Goal: Use online tool/utility: Utilize a website feature to perform a specific function

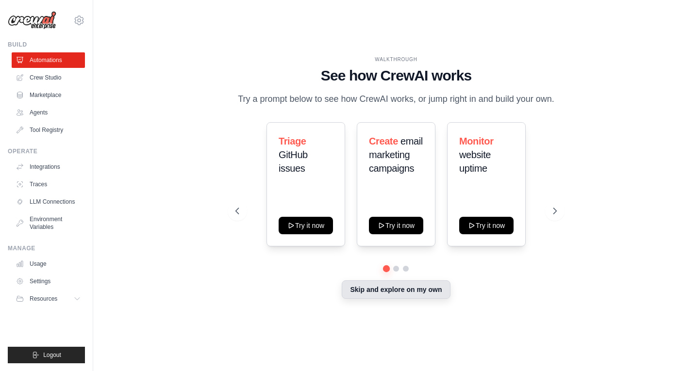
click at [401, 291] on button "Skip and explore on my own" at bounding box center [396, 289] width 108 height 18
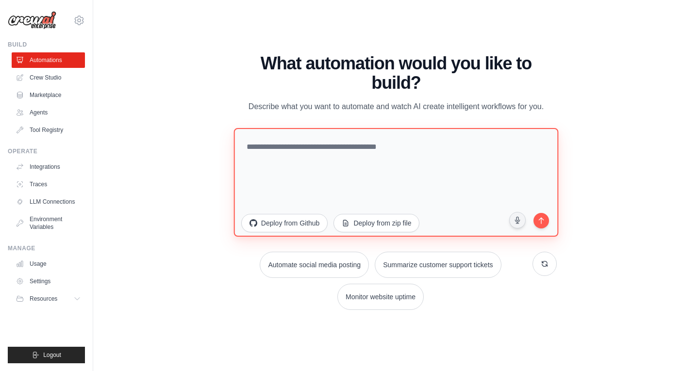
click at [301, 149] on textarea at bounding box center [395, 182] width 325 height 109
click at [351, 149] on textarea at bounding box center [395, 182] width 325 height 109
paste textarea "**********"
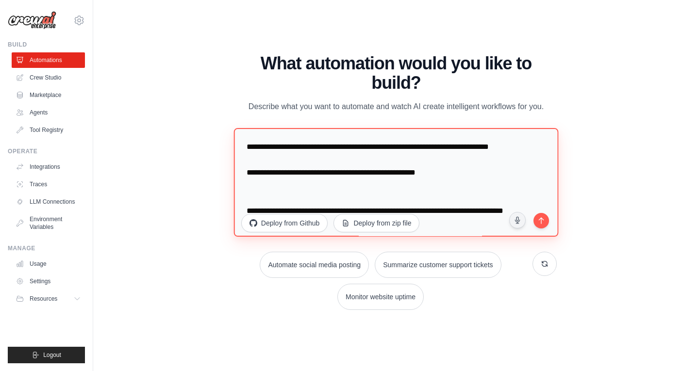
scroll to position [270, 0]
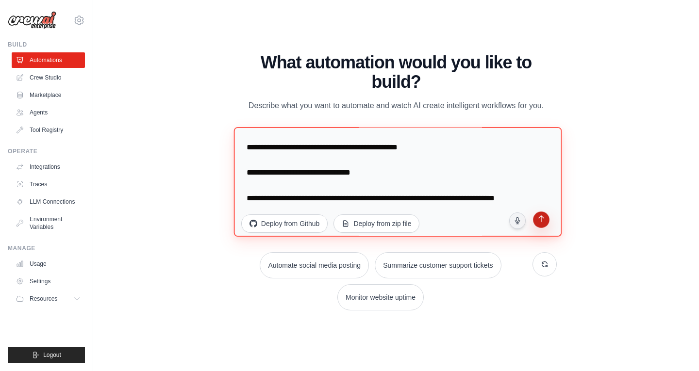
type textarea "**********"
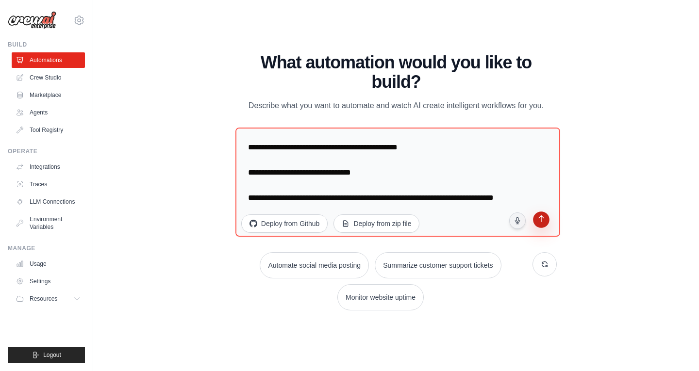
click at [543, 221] on icon "submit" at bounding box center [541, 219] width 9 height 9
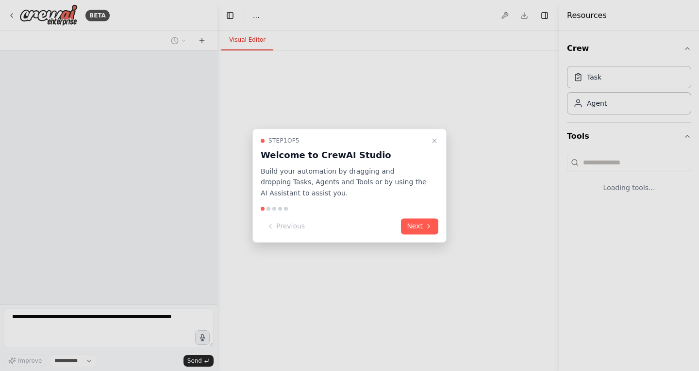
select select "****"
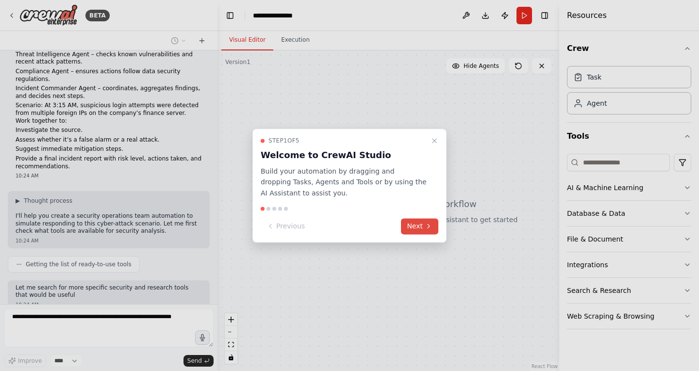
scroll to position [95, 0]
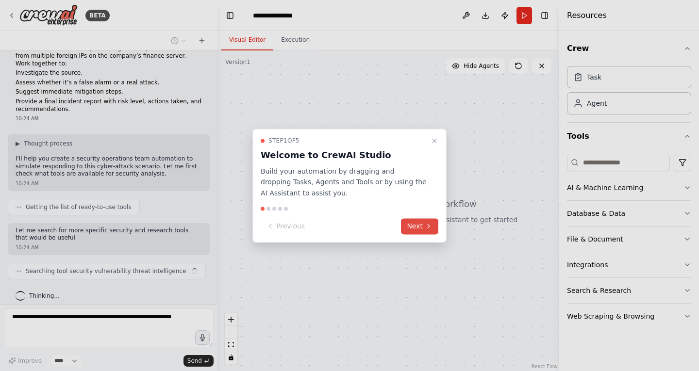
click at [425, 223] on icon at bounding box center [429, 227] width 8 height 8
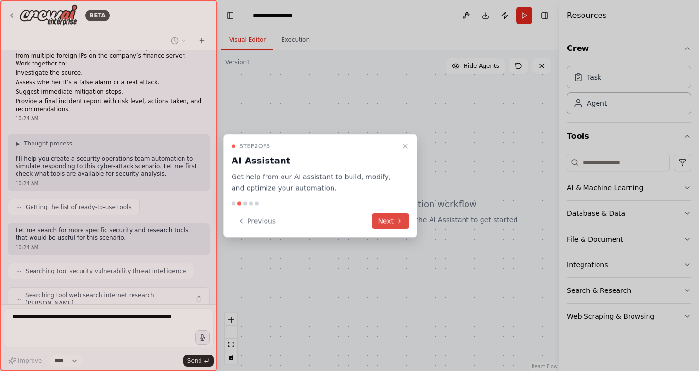
scroll to position [119, 0]
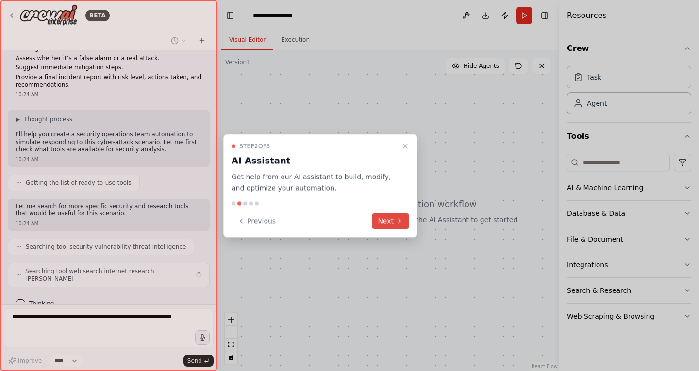
click at [386, 218] on button "Next" at bounding box center [390, 221] width 37 height 16
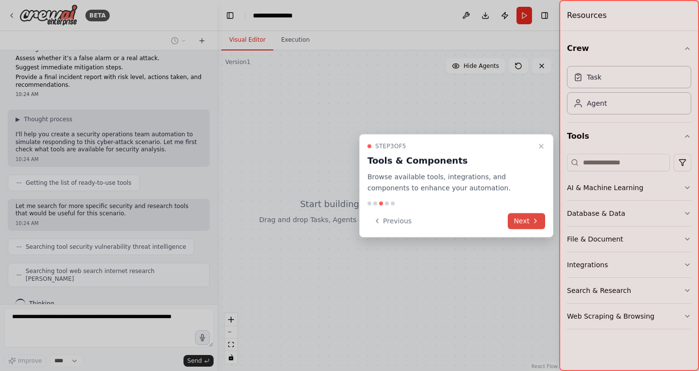
scroll to position [144, 0]
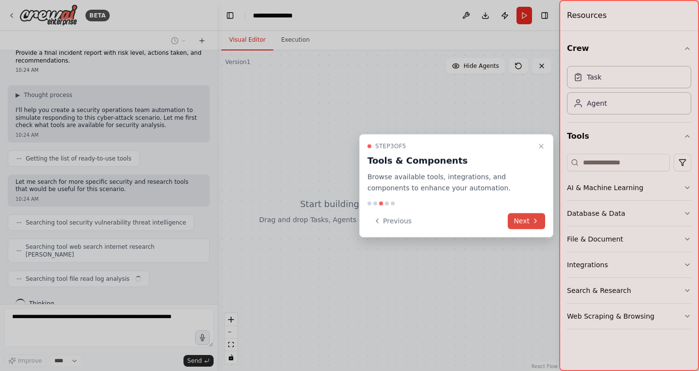
click at [538, 220] on icon at bounding box center [535, 221] width 8 height 8
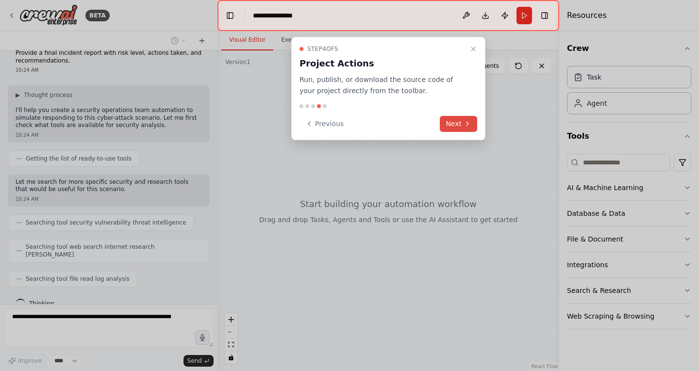
click at [457, 129] on button "Next" at bounding box center [458, 124] width 37 height 16
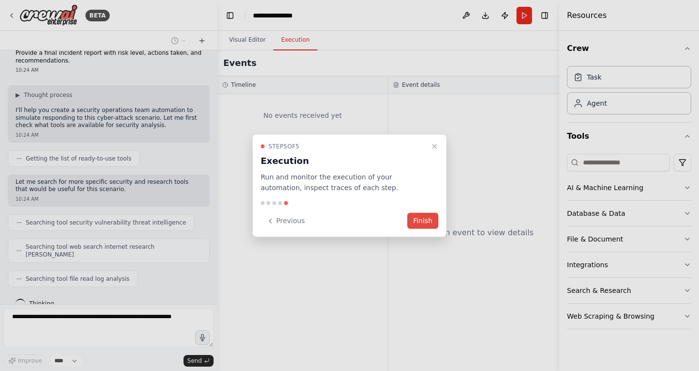
click at [429, 221] on button "Finish" at bounding box center [422, 221] width 31 height 16
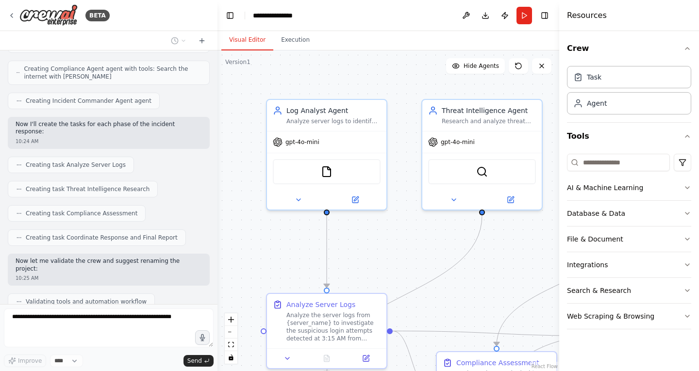
scroll to position [522, 0]
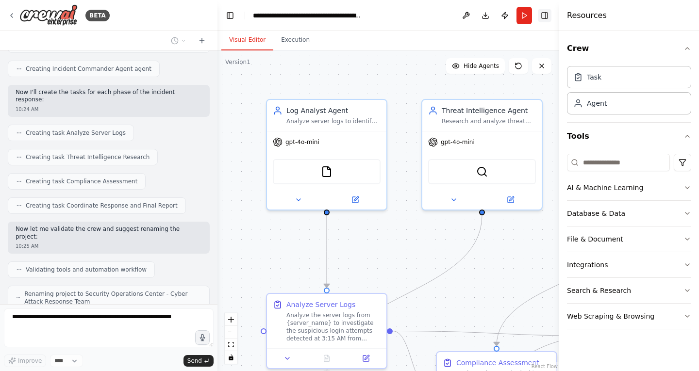
click at [546, 19] on button "Toggle Right Sidebar" at bounding box center [545, 16] width 14 height 14
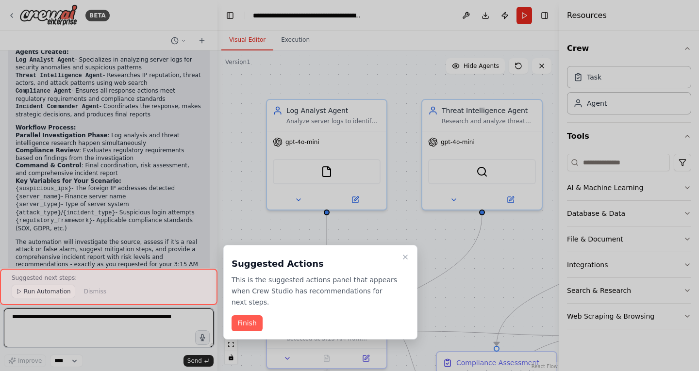
scroll to position [827, 0]
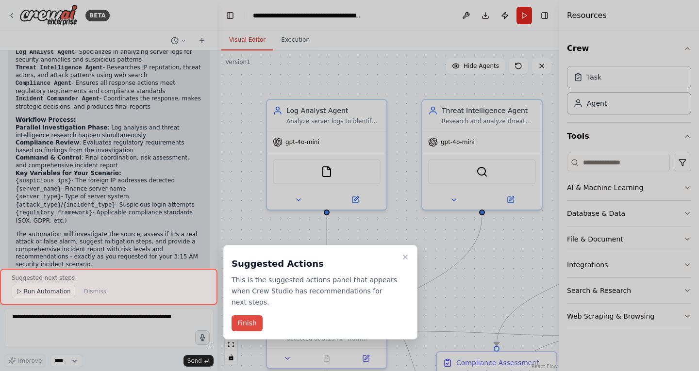
click at [251, 315] on button "Finish" at bounding box center [246, 323] width 31 height 16
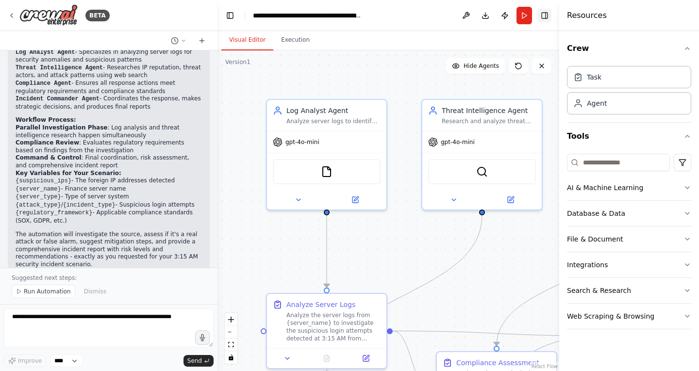
click at [546, 10] on button "Toggle Right Sidebar" at bounding box center [545, 16] width 14 height 14
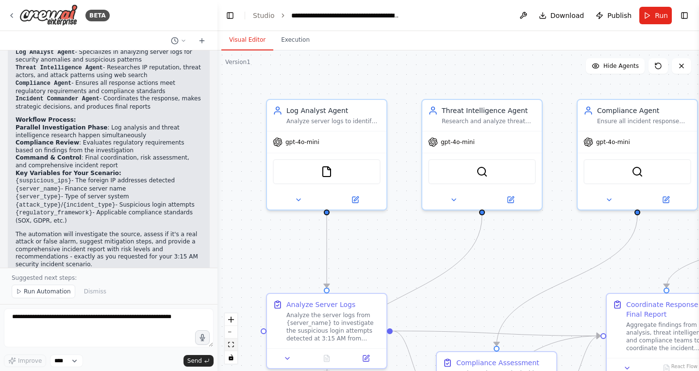
click at [232, 346] on icon "fit view" at bounding box center [231, 344] width 6 height 5
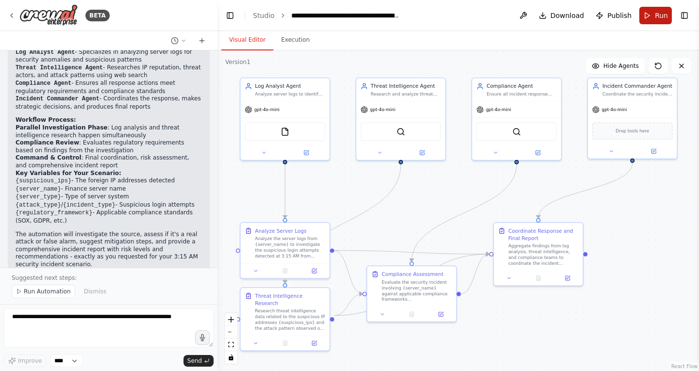
click at [658, 14] on span "Run" at bounding box center [661, 16] width 13 height 10
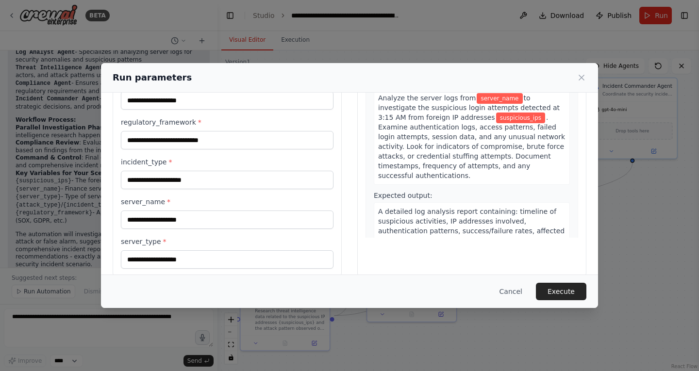
scroll to position [0, 0]
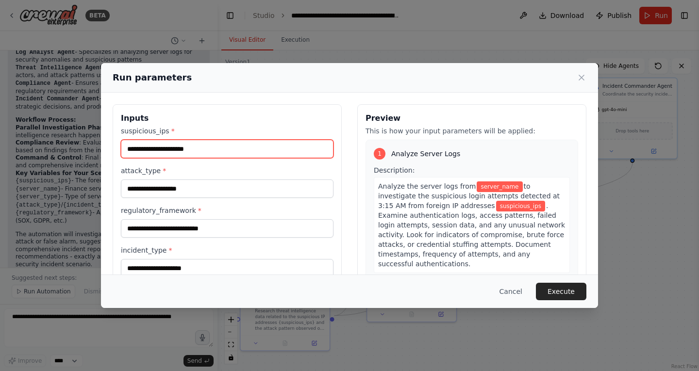
click at [182, 149] on input "suspicious_ips *" at bounding box center [227, 149] width 213 height 18
paste input "**********"
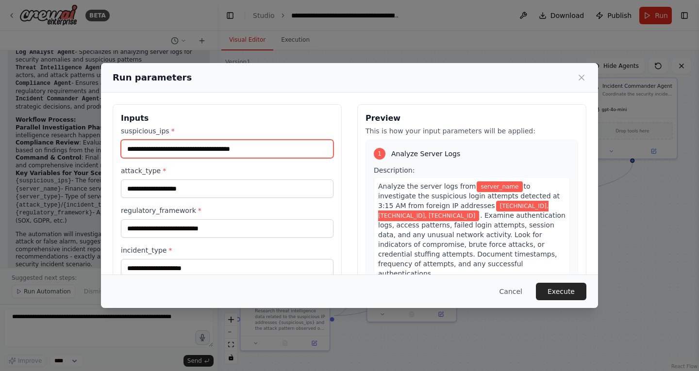
type input "**********"
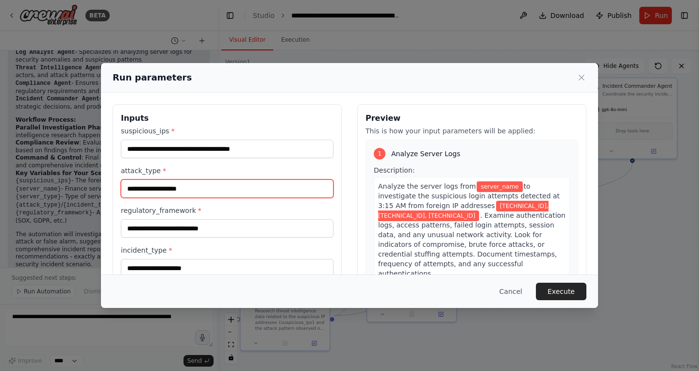
click at [270, 181] on input "attack_type *" at bounding box center [227, 189] width 213 height 18
paste input "**********"
type input "**********"
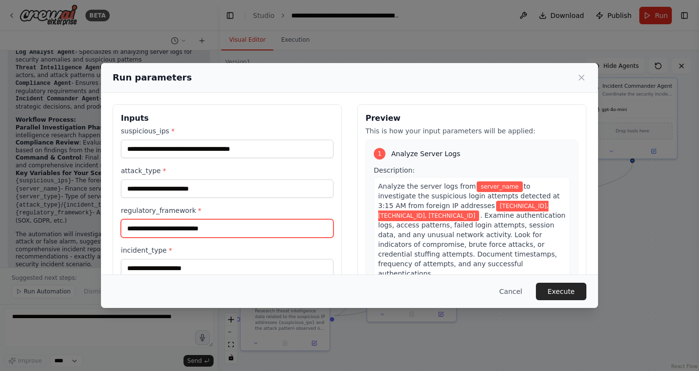
click at [235, 229] on input "regulatory_framework *" at bounding box center [227, 228] width 213 height 18
paste input "**********"
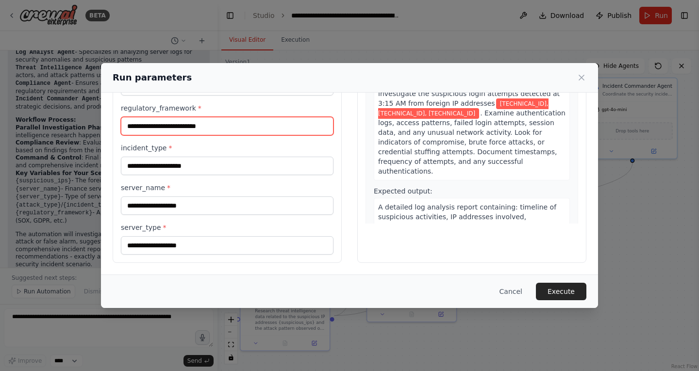
type input "**********"
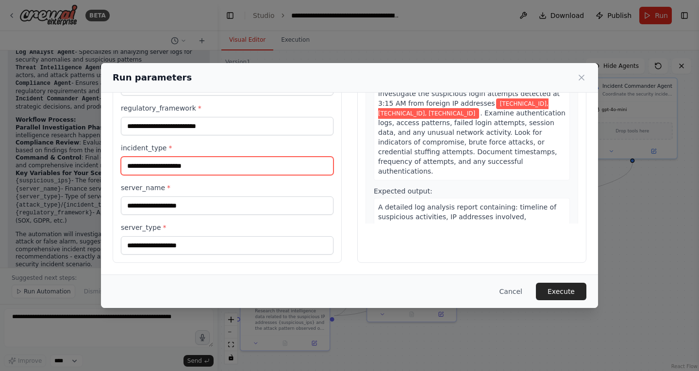
click at [260, 164] on input "incident_type *" at bounding box center [227, 166] width 213 height 18
paste input "**********"
type input "**********"
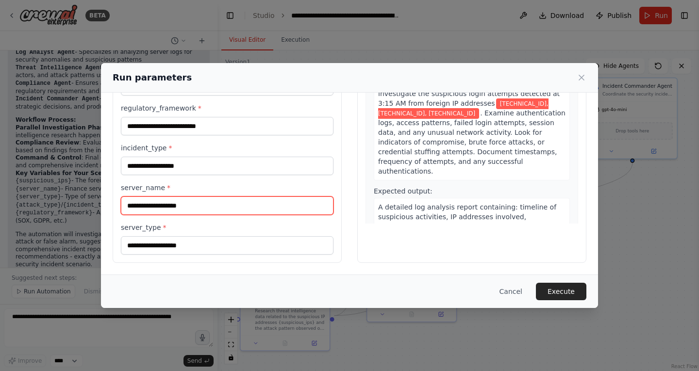
click at [279, 206] on input "server_name *" at bounding box center [227, 206] width 213 height 18
paste input "**********"
type input "**********"
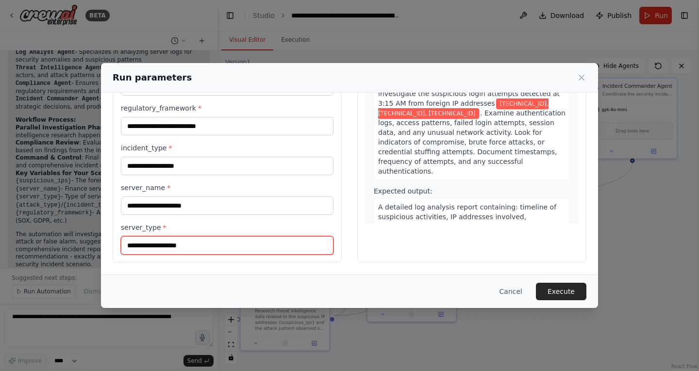
click at [229, 244] on input "server_type *" at bounding box center [227, 245] width 213 height 18
paste input "**********"
type input "**********"
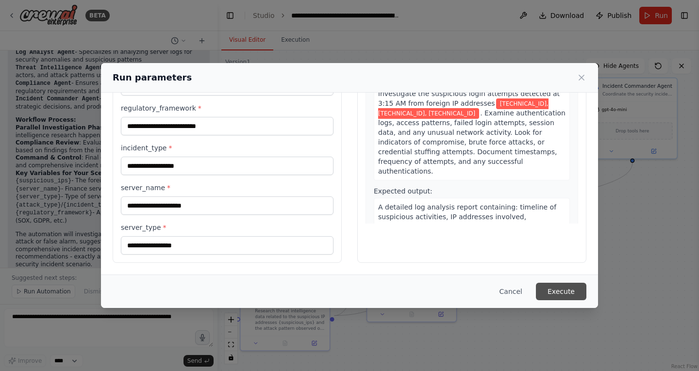
click at [564, 290] on button "Execute" at bounding box center [561, 291] width 50 height 17
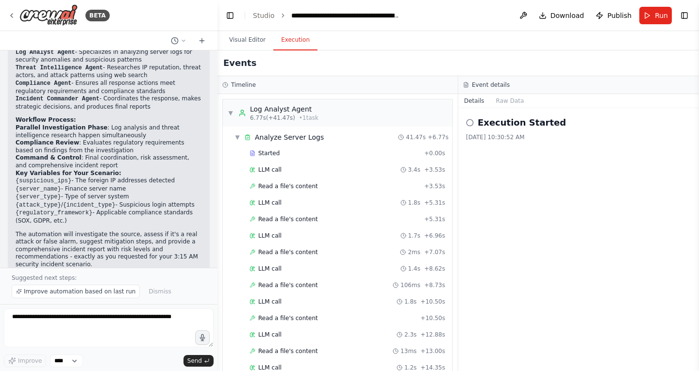
click at [294, 37] on button "Execution" at bounding box center [295, 40] width 44 height 20
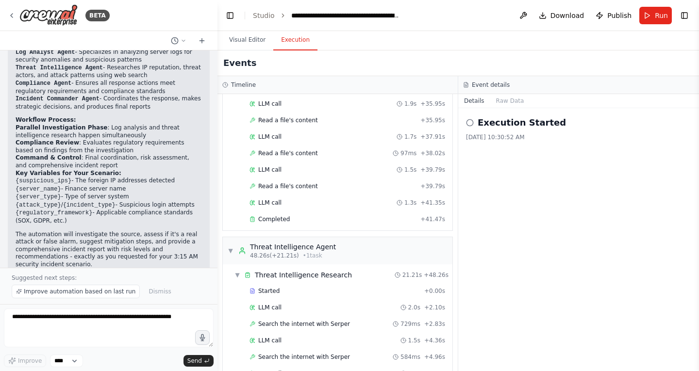
scroll to position [600, 0]
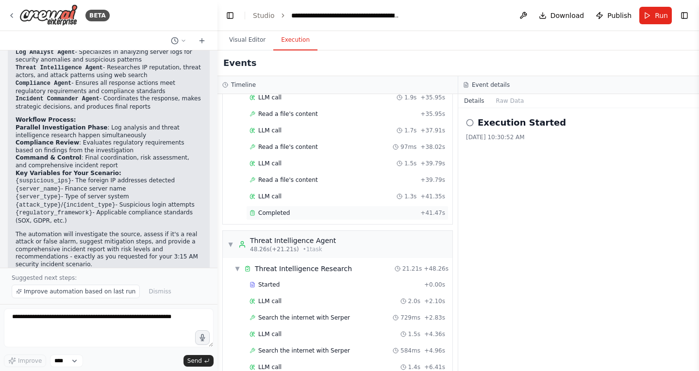
click at [277, 219] on div "Completed + 41.47s" at bounding box center [347, 213] width 202 height 15
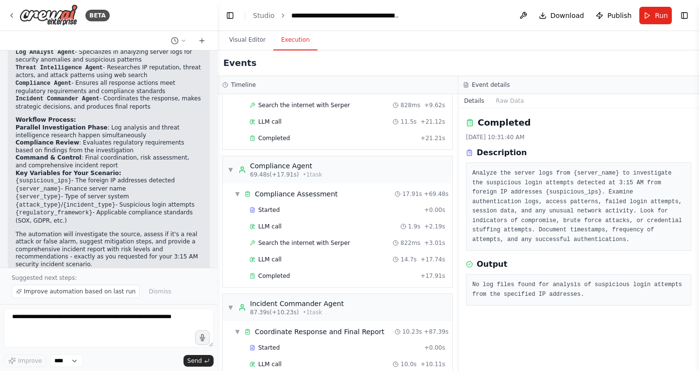
scroll to position [944, 0]
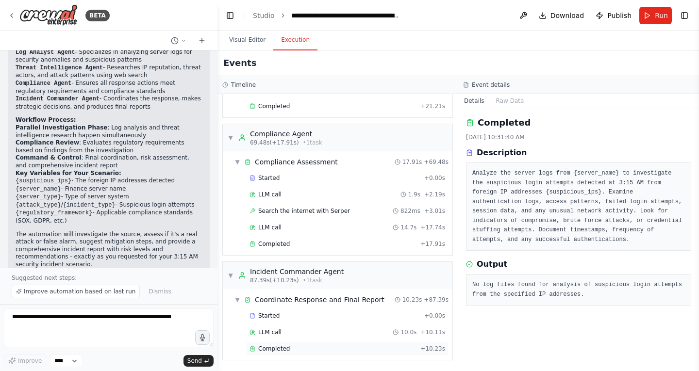
click at [287, 350] on div "Completed" at bounding box center [332, 349] width 167 height 8
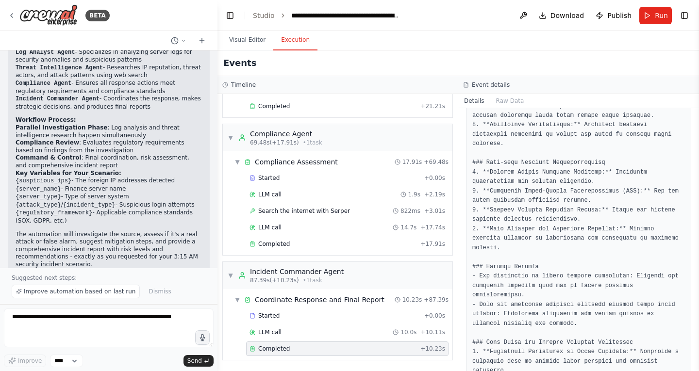
scroll to position [743, 0]
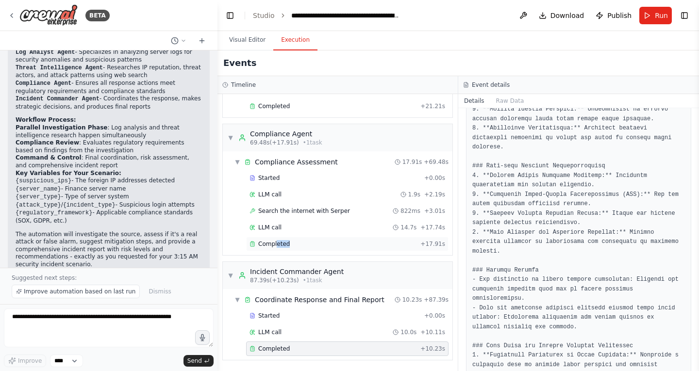
drag, startPoint x: 275, startPoint y: 244, endPoint x: 312, endPoint y: 242, distance: 36.9
click at [312, 242] on div "Completed" at bounding box center [332, 244] width 167 height 8
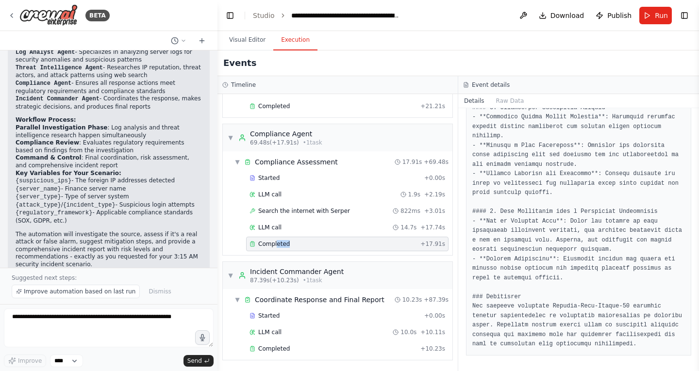
scroll to position [565, 0]
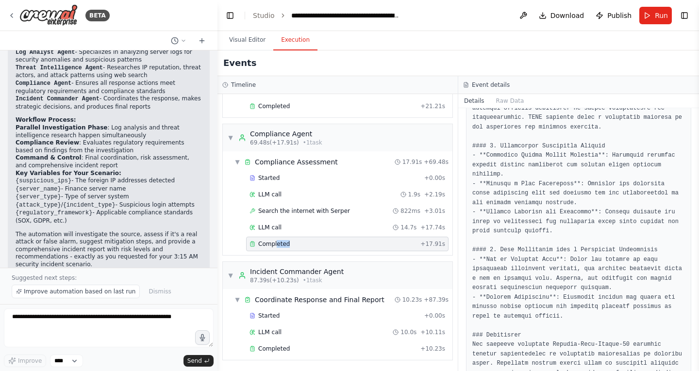
click at [312, 242] on div "Completed" at bounding box center [332, 244] width 167 height 8
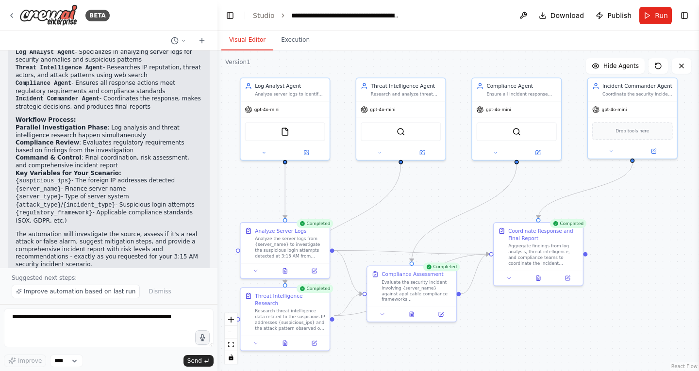
click at [248, 45] on button "Visual Editor" at bounding box center [247, 40] width 52 height 20
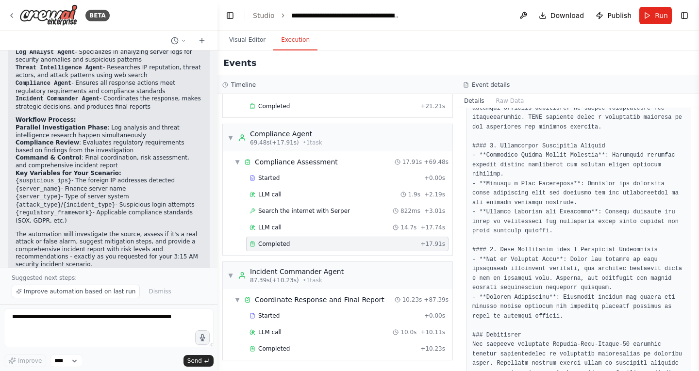
click at [293, 38] on button "Execution" at bounding box center [295, 40] width 44 height 20
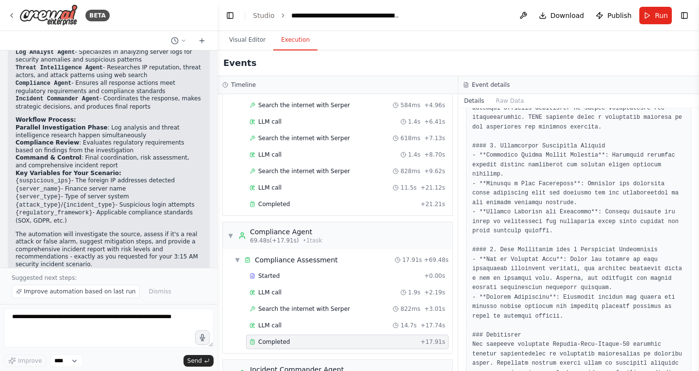
scroll to position [944, 0]
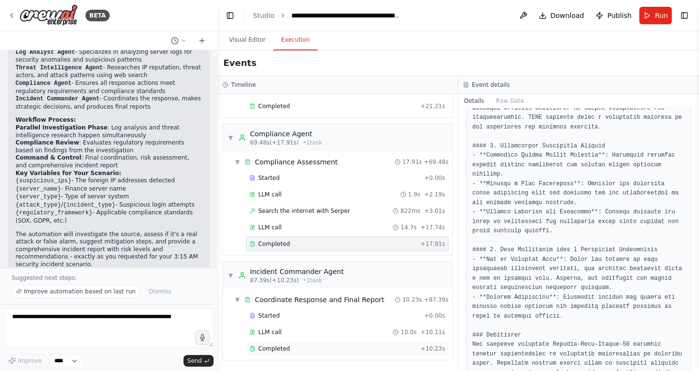
click at [271, 351] on span "Completed" at bounding box center [274, 349] width 32 height 8
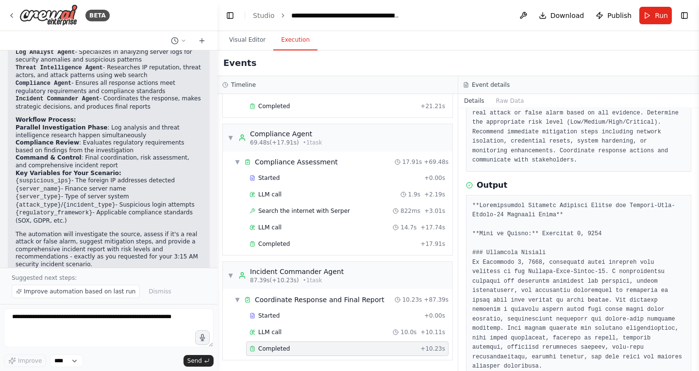
scroll to position [0, 0]
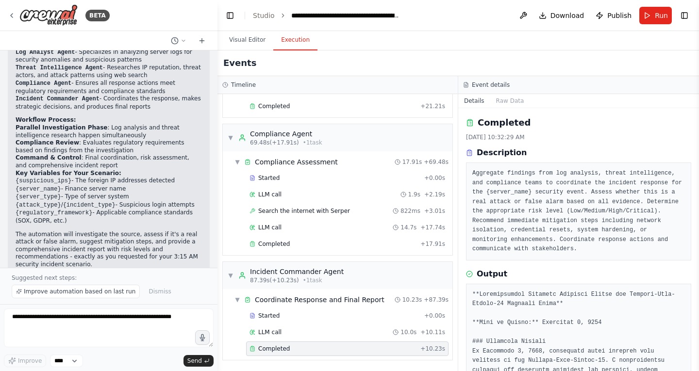
click at [295, 351] on div "Completed" at bounding box center [332, 349] width 167 height 8
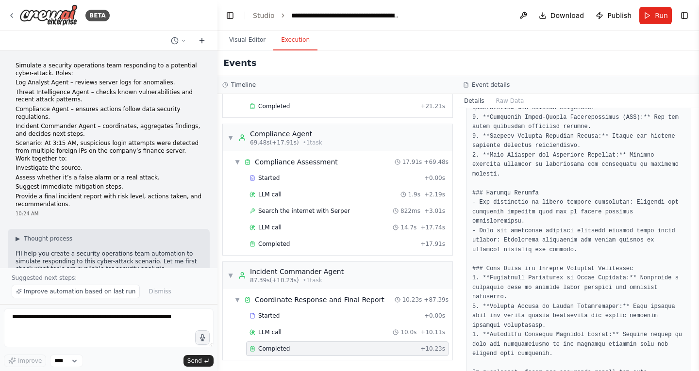
click at [202, 39] on icon at bounding box center [202, 40] width 0 height 4
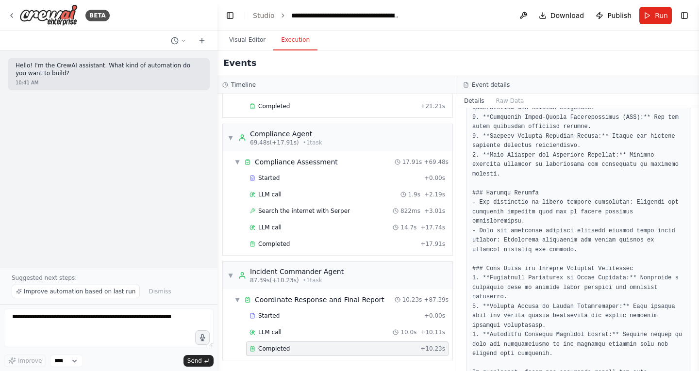
click at [66, 73] on p "Hello! I'm the CrewAI assistant. What kind of automation do you want to build?" at bounding box center [109, 69] width 186 height 15
click at [57, 119] on div "Hello! I'm the CrewAI assistant. What kind of automation do you want to build? …" at bounding box center [108, 158] width 217 height 217
click at [172, 329] on textarea at bounding box center [109, 328] width 210 height 39
click at [87, 321] on textarea at bounding box center [109, 328] width 210 height 39
paste textarea "**********"
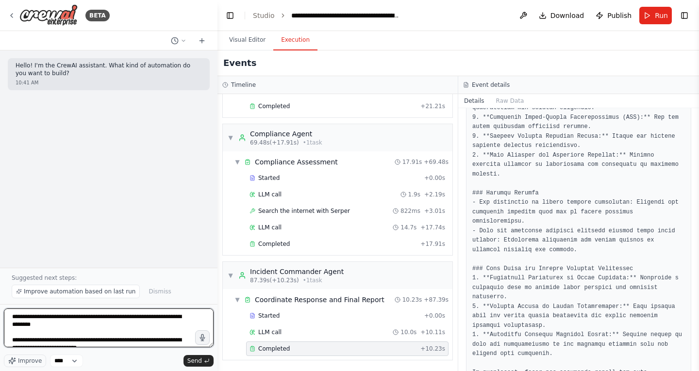
scroll to position [238, 0]
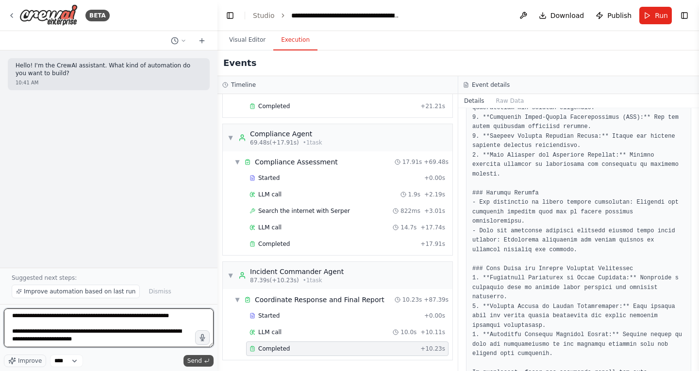
type textarea "**********"
click at [200, 364] on span "Send" at bounding box center [194, 361] width 15 height 8
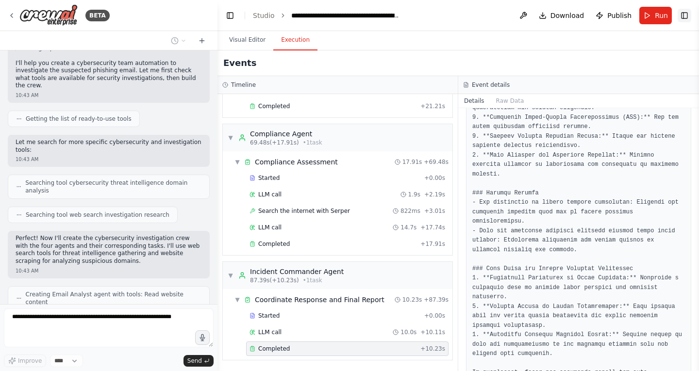
scroll to position [295, 0]
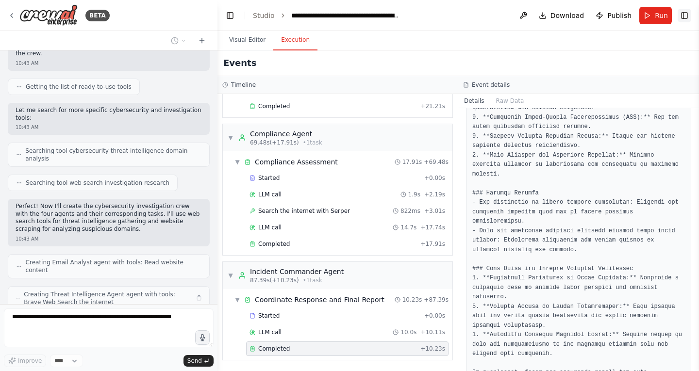
click at [683, 11] on button "Toggle Right Sidebar" at bounding box center [684, 16] width 14 height 14
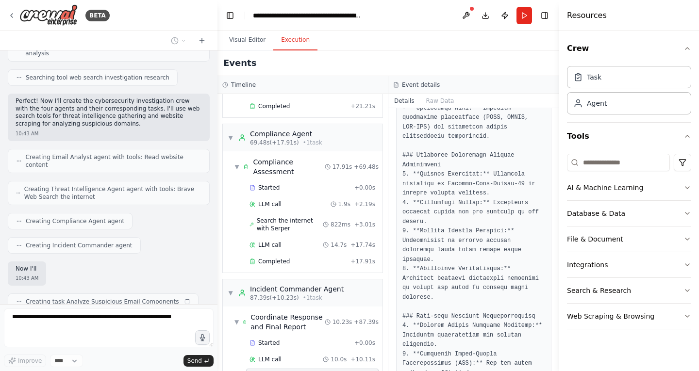
scroll to position [400, 0]
click at [251, 42] on button "Visual Editor" at bounding box center [247, 40] width 52 height 20
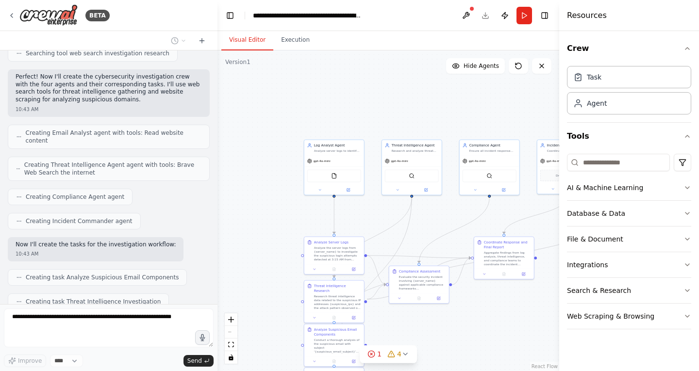
scroll to position [449, 0]
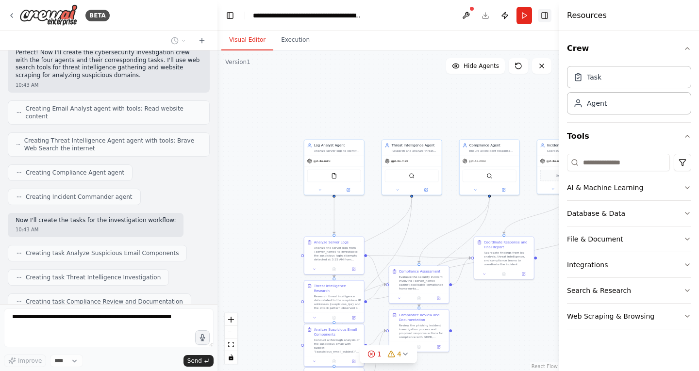
click at [547, 18] on button "Toggle Right Sidebar" at bounding box center [545, 16] width 14 height 14
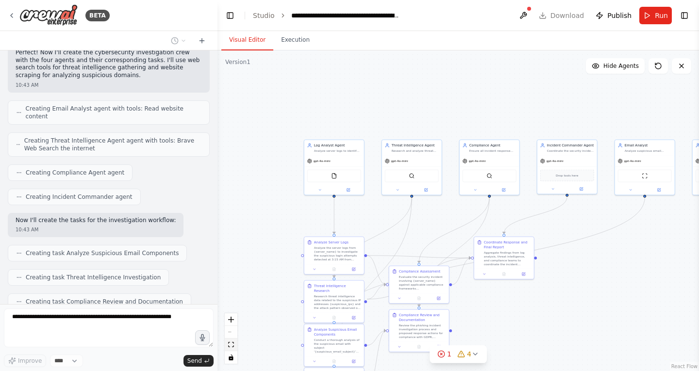
click at [232, 346] on icon "fit view" at bounding box center [231, 344] width 6 height 5
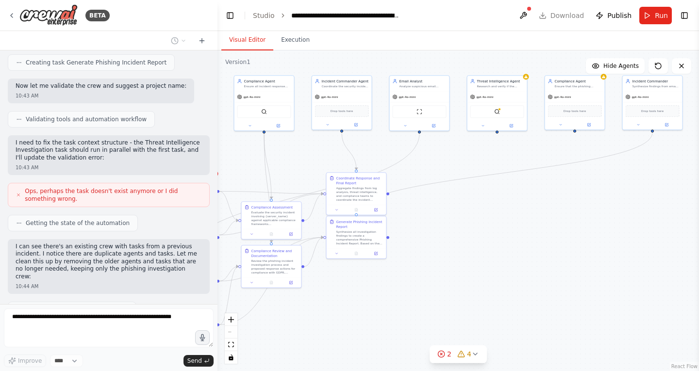
scroll to position [737, 0]
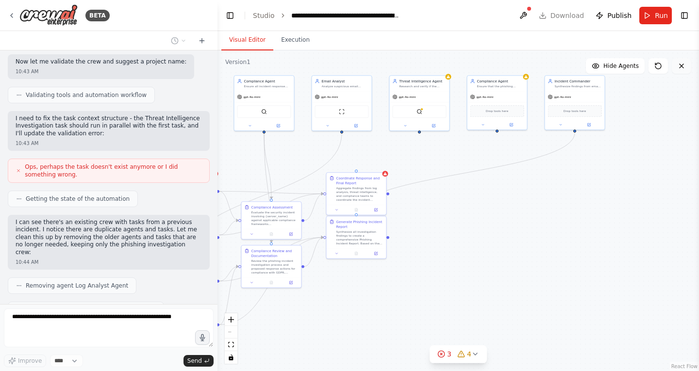
click at [686, 67] on button at bounding box center [681, 66] width 19 height 16
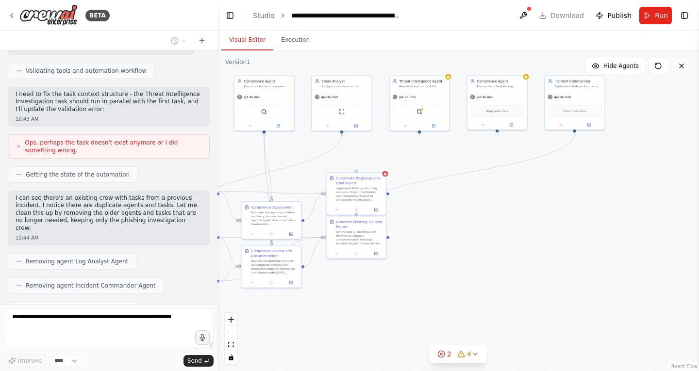
click at [687, 64] on button at bounding box center [681, 66] width 19 height 16
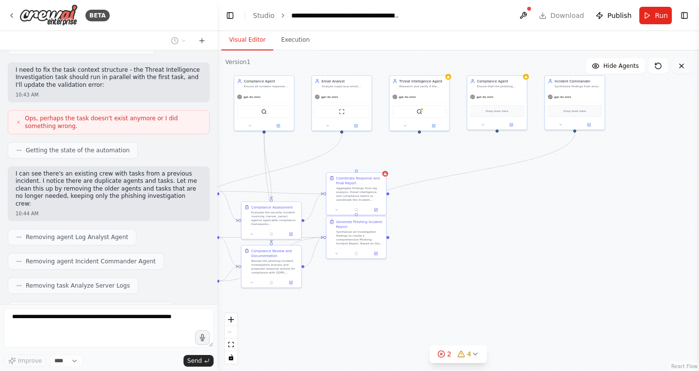
click at [679, 63] on icon at bounding box center [681, 66] width 8 height 8
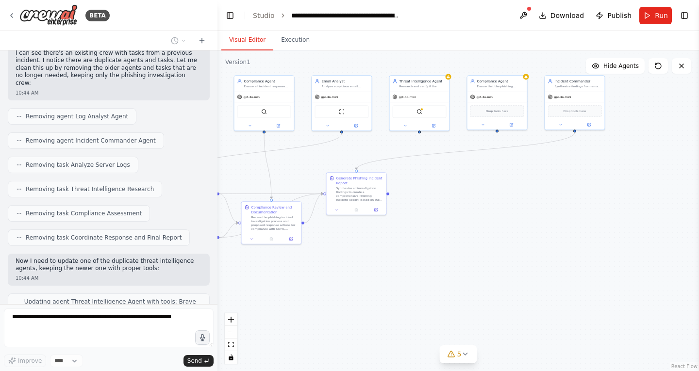
scroll to position [930, 0]
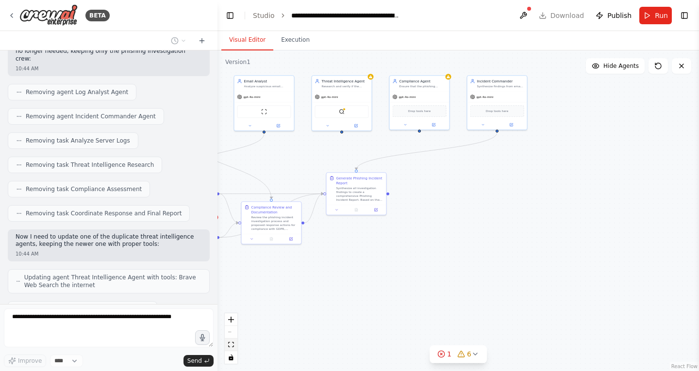
click at [232, 347] on button "fit view" at bounding box center [231, 345] width 13 height 13
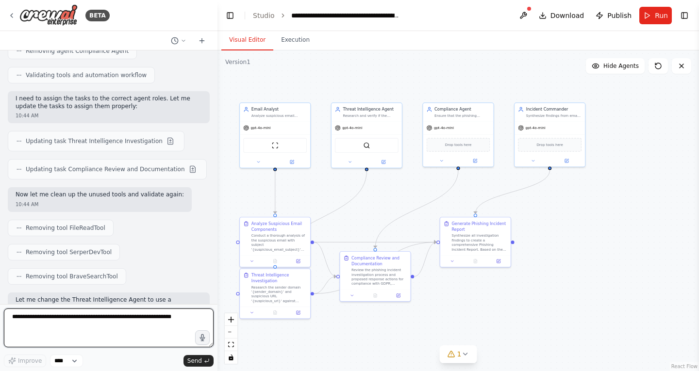
scroll to position [1299, 0]
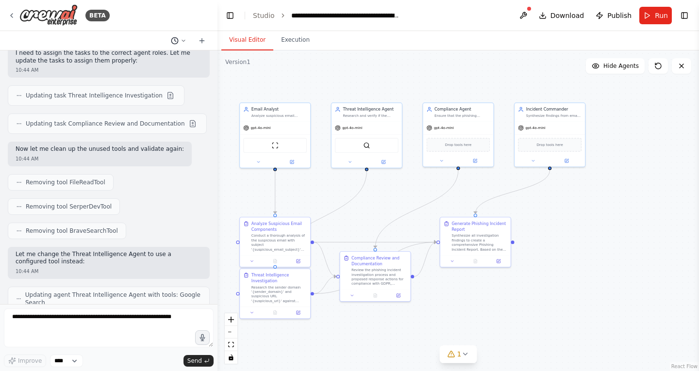
click at [182, 40] on icon at bounding box center [183, 40] width 3 height 1
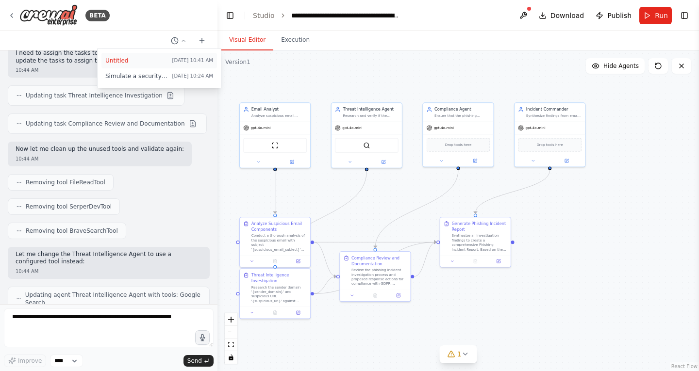
drag, startPoint x: 177, startPoint y: 56, endPoint x: 129, endPoint y: 57, distance: 48.1
click at [129, 57] on span "Untitled" at bounding box center [136, 61] width 63 height 8
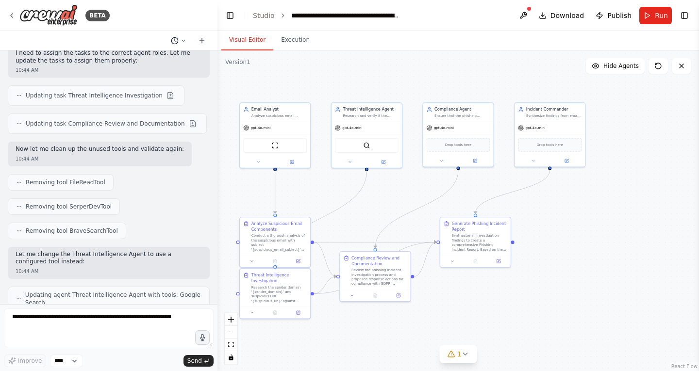
click at [185, 36] on button at bounding box center [178, 41] width 23 height 12
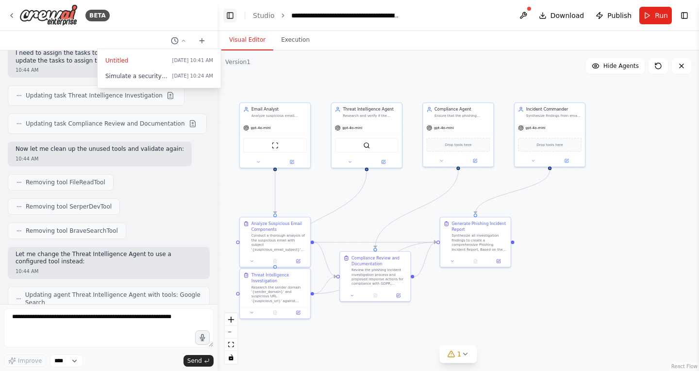
click at [231, 14] on button "Toggle Left Sidebar" at bounding box center [230, 16] width 14 height 14
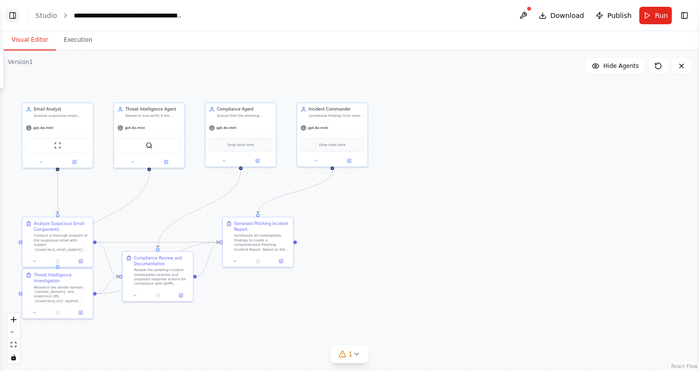
click at [7, 12] on button "Toggle Left Sidebar" at bounding box center [13, 16] width 14 height 14
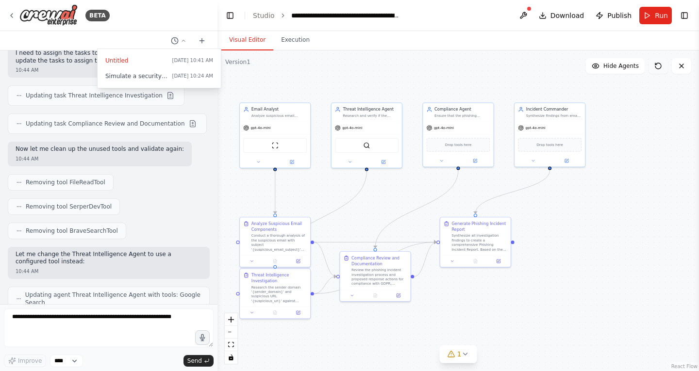
click at [658, 65] on icon at bounding box center [658, 66] width 8 height 8
click at [685, 65] on icon at bounding box center [681, 66] width 8 height 8
click at [524, 15] on button at bounding box center [523, 15] width 16 height 17
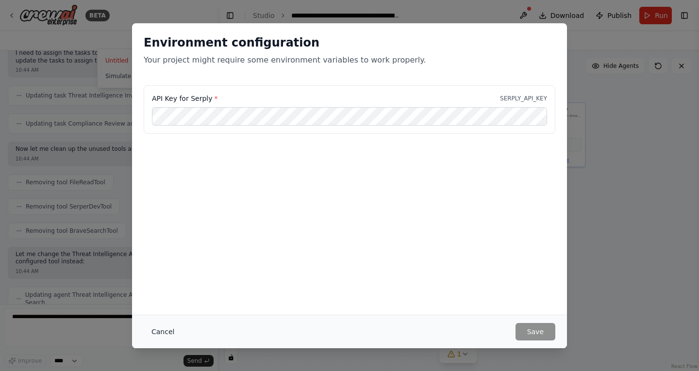
click at [158, 334] on button "Cancel" at bounding box center [163, 331] width 38 height 17
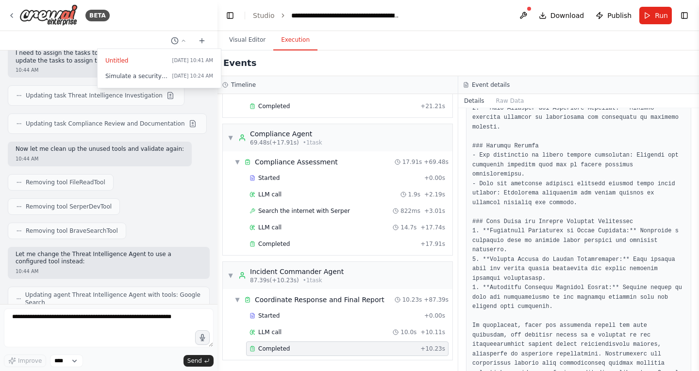
scroll to position [821, 0]
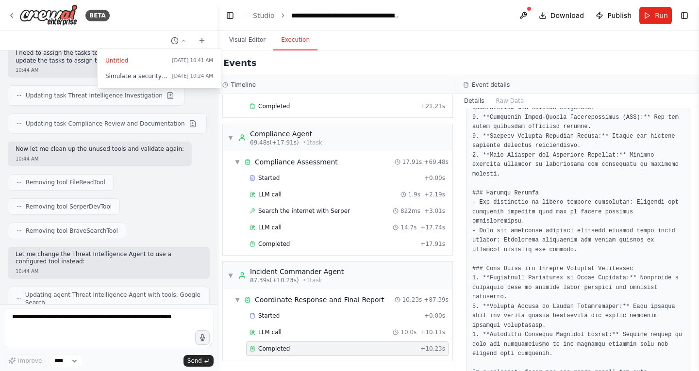
click at [291, 46] on button "Execution" at bounding box center [295, 40] width 44 height 20
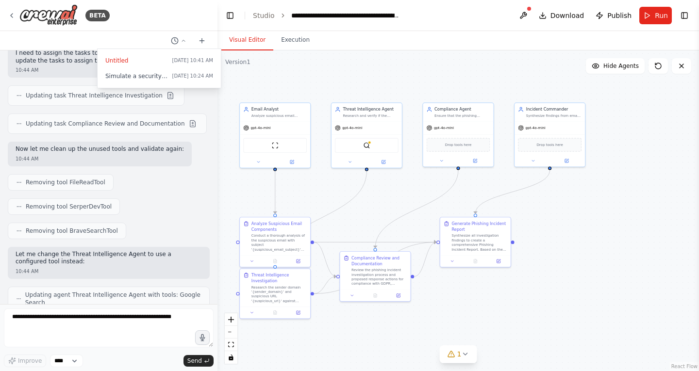
click at [248, 34] on button "Visual Editor" at bounding box center [247, 40] width 52 height 20
click at [197, 35] on div at bounding box center [108, 185] width 217 height 371
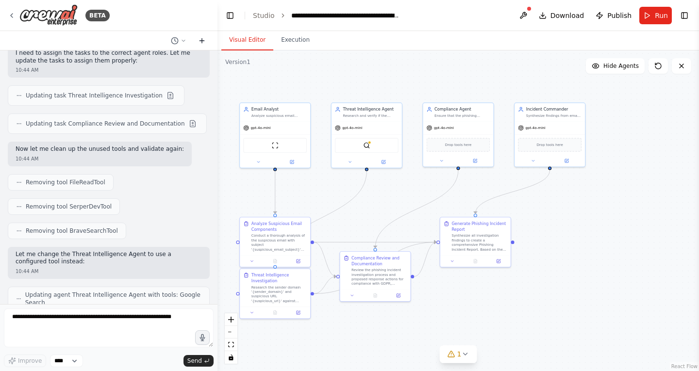
click at [200, 37] on icon at bounding box center [202, 41] width 8 height 8
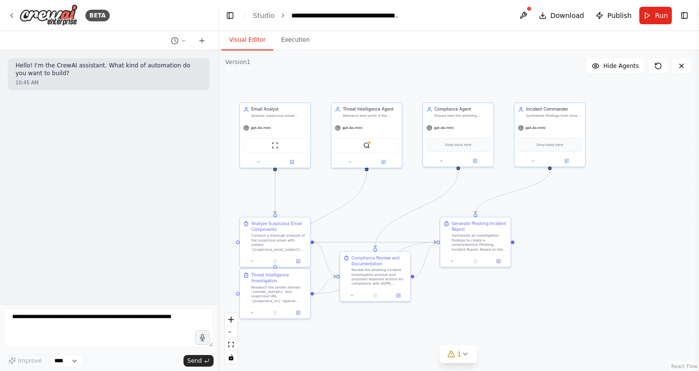
click at [6, 13] on div "BETA" at bounding box center [108, 15] width 217 height 31
click at [10, 12] on icon at bounding box center [12, 16] width 8 height 8
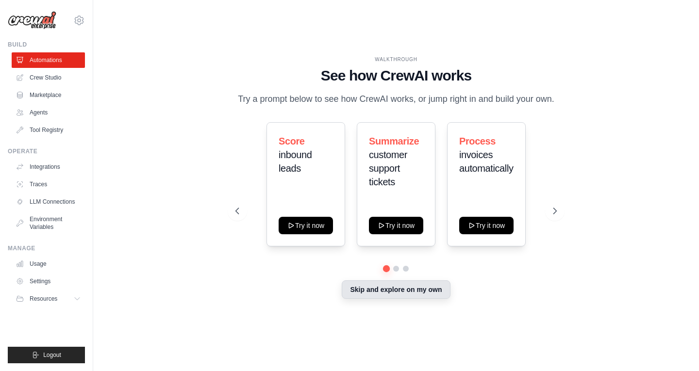
click at [381, 282] on button "Skip and explore on my own" at bounding box center [396, 289] width 108 height 18
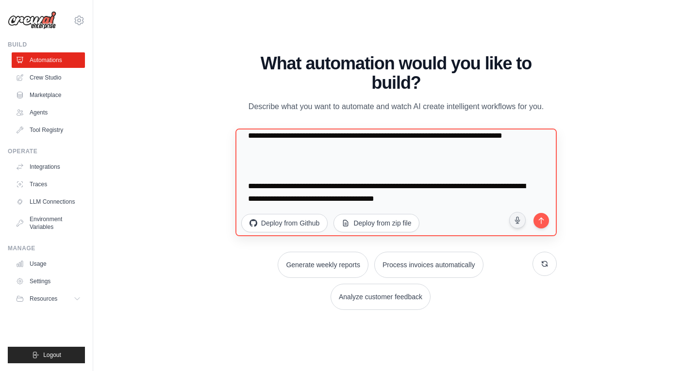
scroll to position [303, 0]
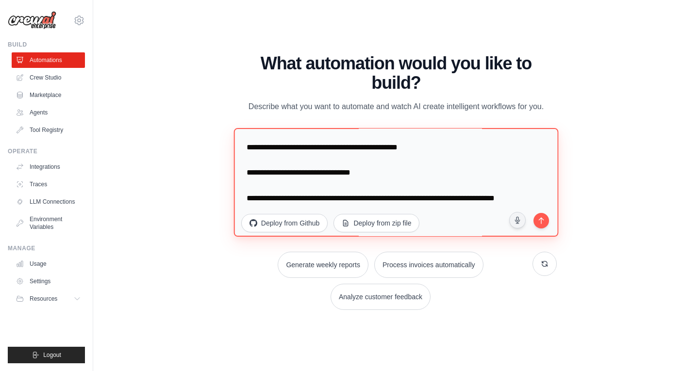
click at [338, 203] on textarea "**********" at bounding box center [395, 182] width 325 height 109
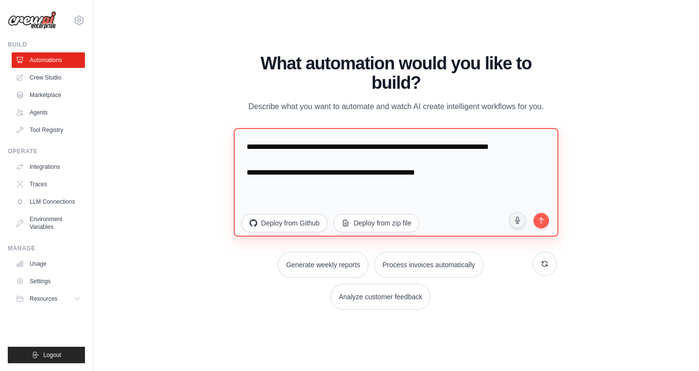
scroll to position [0, 0]
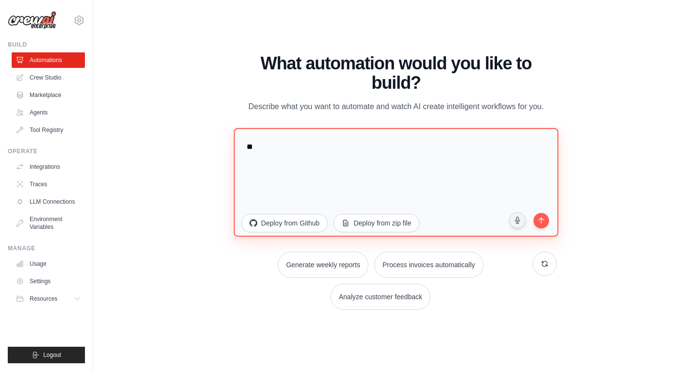
type textarea "*"
paste textarea "**********"
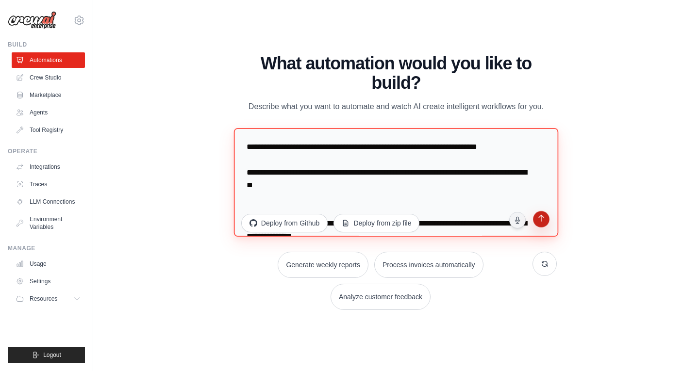
type textarea "**********"
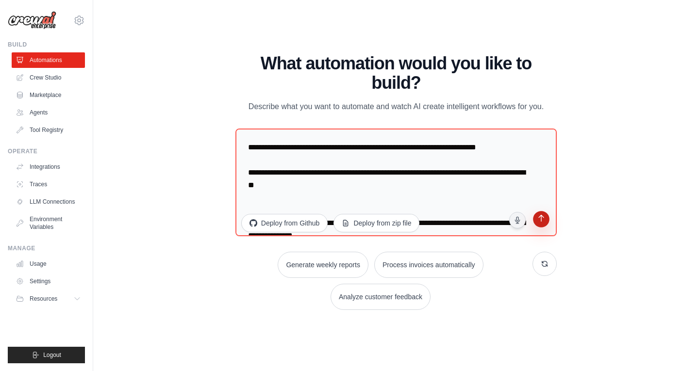
click at [545, 218] on icon "submit" at bounding box center [541, 219] width 10 height 10
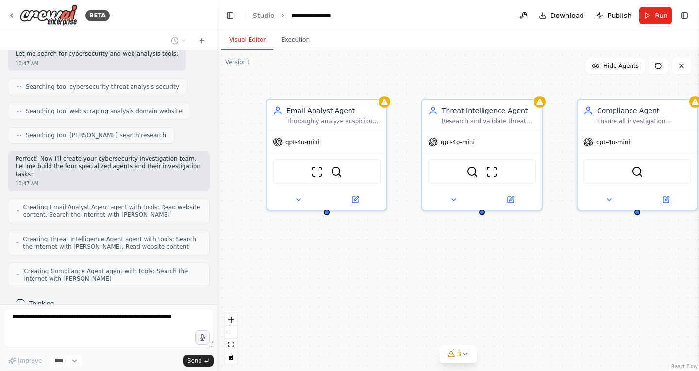
scroll to position [336, 0]
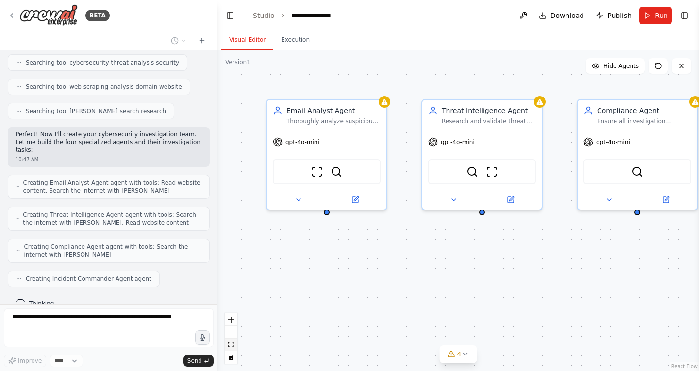
click at [230, 342] on icon "fit view" at bounding box center [231, 344] width 6 height 5
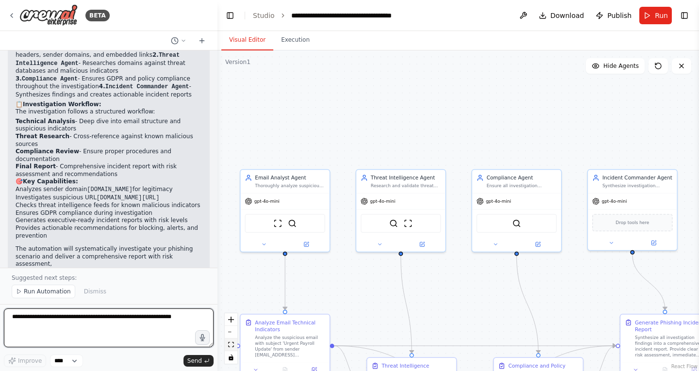
scroll to position [857, 0]
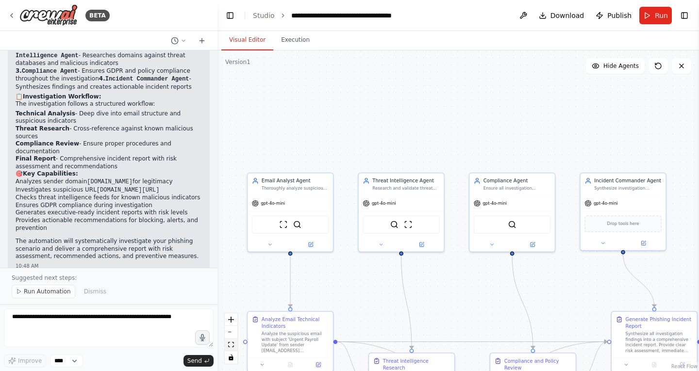
click at [231, 341] on button "fit view" at bounding box center [231, 345] width 13 height 13
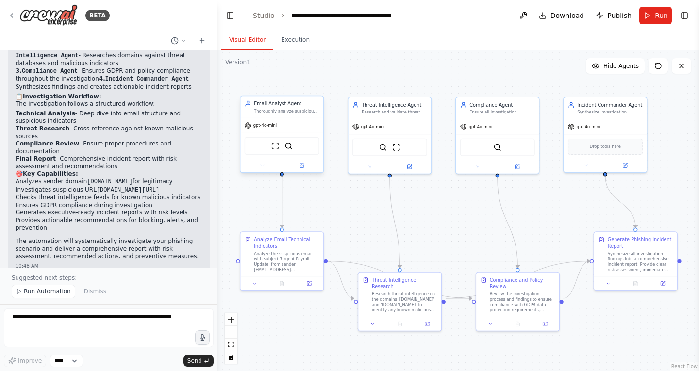
click at [294, 115] on div "Email Analyst Agent Thoroughly analyze suspicious emails by examining headers, …" at bounding box center [281, 106] width 83 height 21
click at [288, 134] on div "ScrapeWebsiteTool SerperDevTool" at bounding box center [281, 146] width 83 height 26
click at [645, 13] on button "Run" at bounding box center [655, 15] width 33 height 17
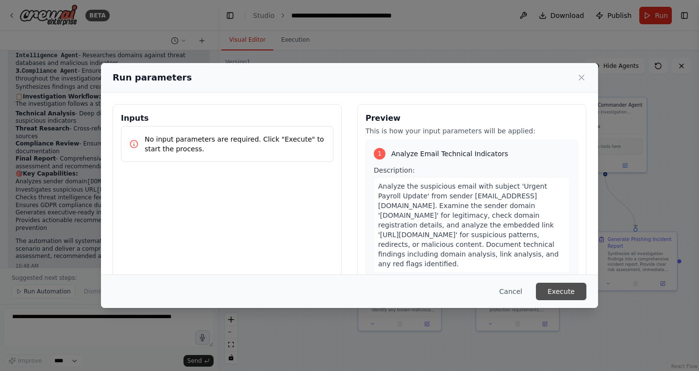
click at [562, 295] on button "Execute" at bounding box center [561, 291] width 50 height 17
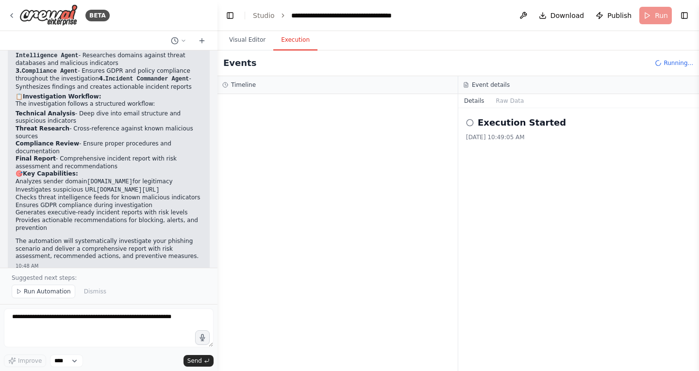
click at [295, 38] on button "Execution" at bounding box center [295, 40] width 44 height 20
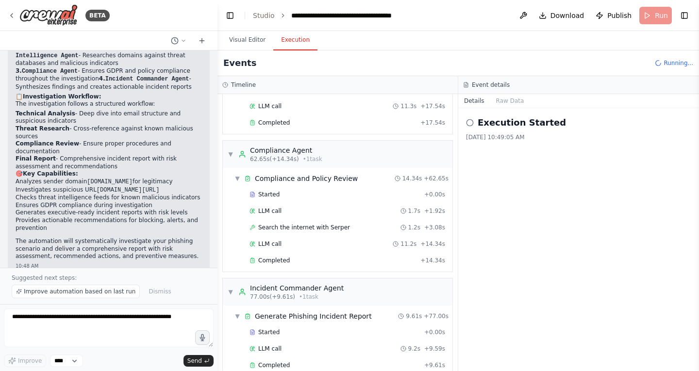
scroll to position [630, 0]
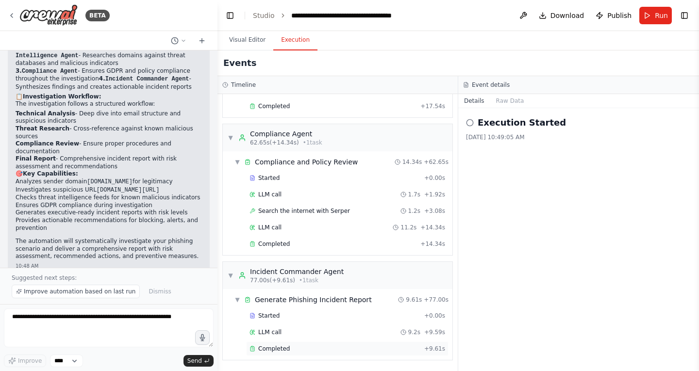
click at [281, 348] on span "Completed" at bounding box center [274, 349] width 32 height 8
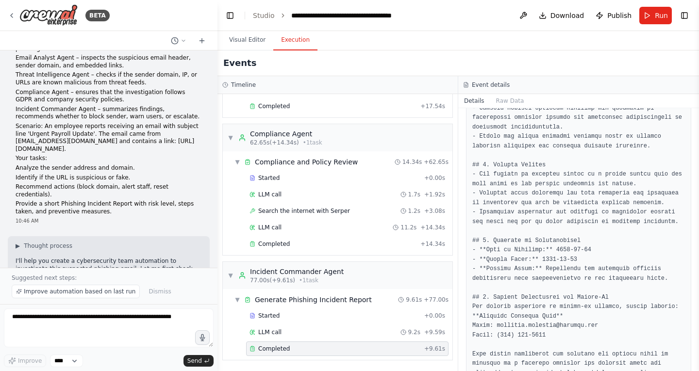
scroll to position [0, 0]
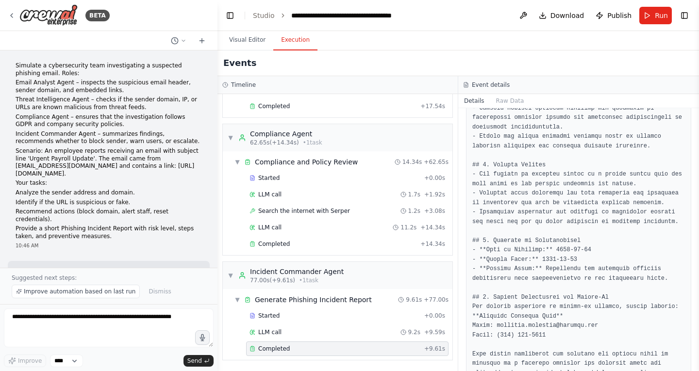
click at [19, 178] on div "Simulate a cybersecurity team investigating a suspected phishing email. Roles: …" at bounding box center [109, 151] width 186 height 178
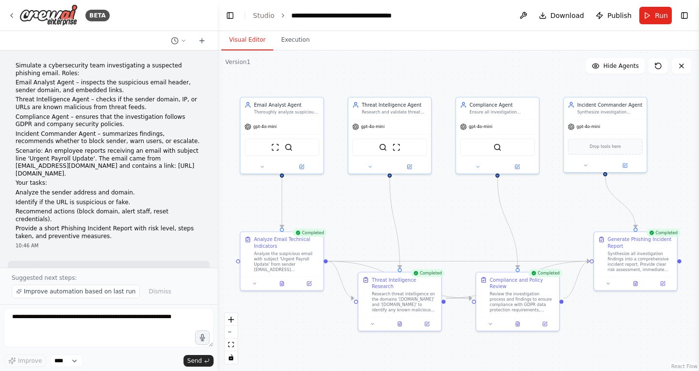
click at [245, 43] on button "Visual Editor" at bounding box center [247, 40] width 52 height 20
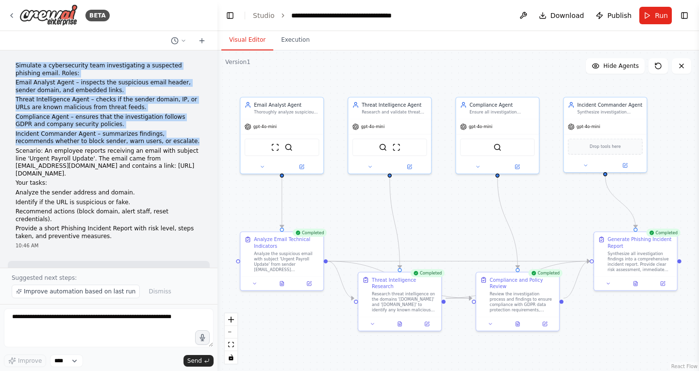
drag, startPoint x: 16, startPoint y: 65, endPoint x: 143, endPoint y: 143, distance: 149.0
click at [143, 143] on div "Simulate a cybersecurity team investigating a suspected phishing email. Roles: …" at bounding box center [109, 151] width 186 height 178
copy div "Simulate a cybersecurity team investigating a suspected phishing email. Roles: …"
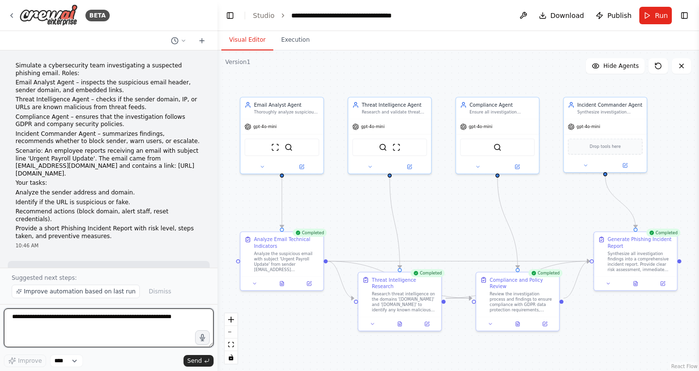
click at [33, 315] on textarea at bounding box center [109, 328] width 210 height 39
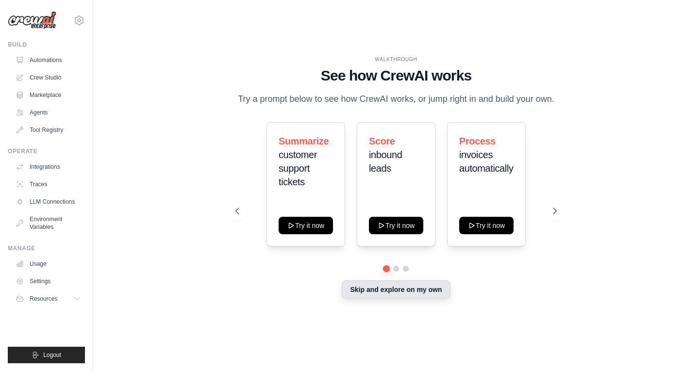
click at [389, 287] on button "Skip and explore on my own" at bounding box center [396, 289] width 108 height 18
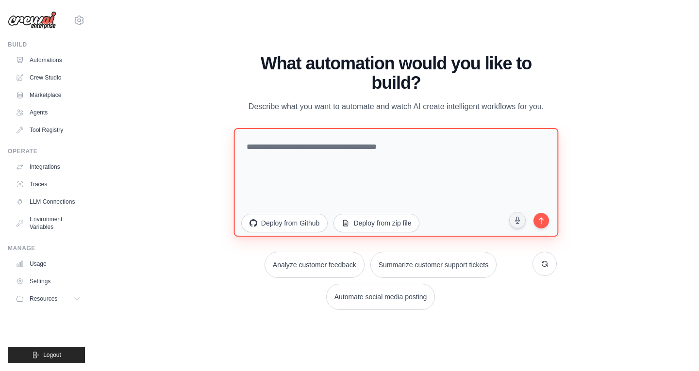
click at [362, 142] on textarea at bounding box center [395, 182] width 325 height 109
paste textarea "**********"
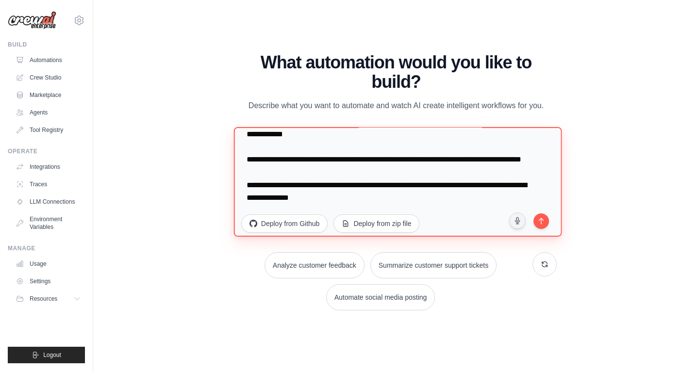
scroll to position [93, 0]
type textarea "**********"
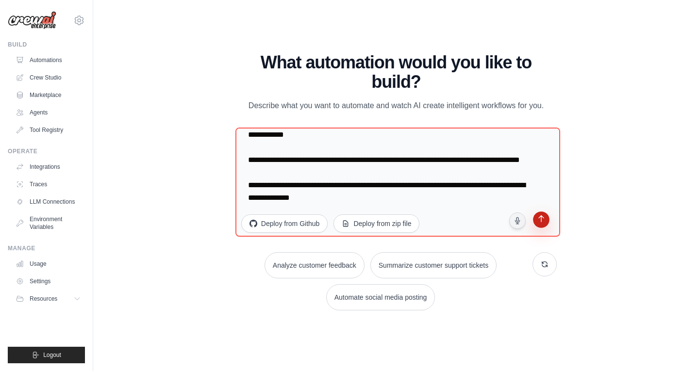
click at [543, 217] on icon "submit" at bounding box center [541, 219] width 5 height 7
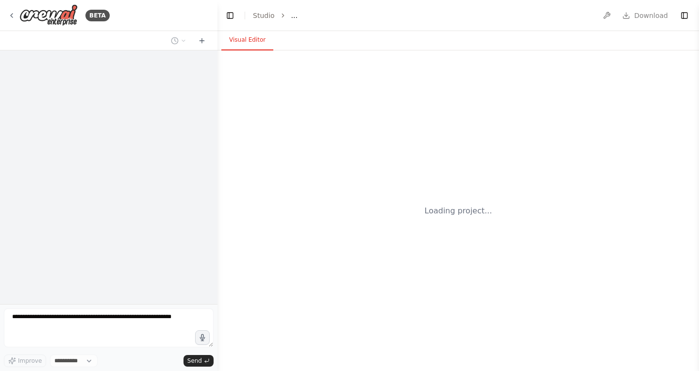
select select "****"
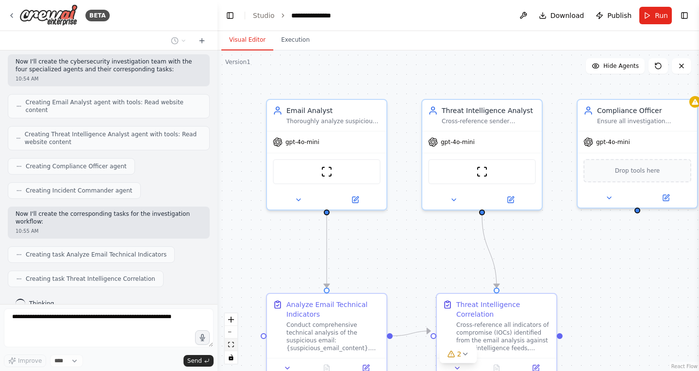
scroll to position [338, 0]
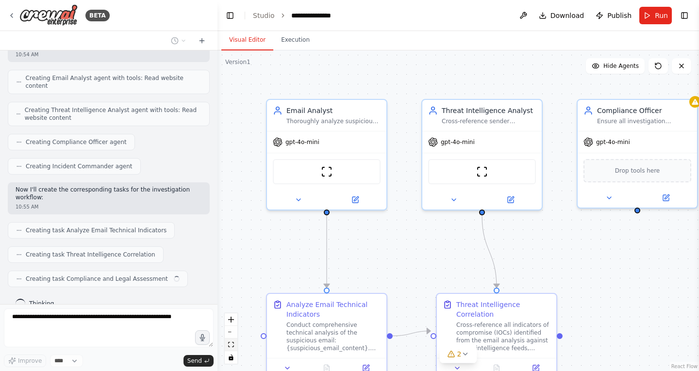
click at [231, 346] on icon "fit view" at bounding box center [231, 344] width 6 height 5
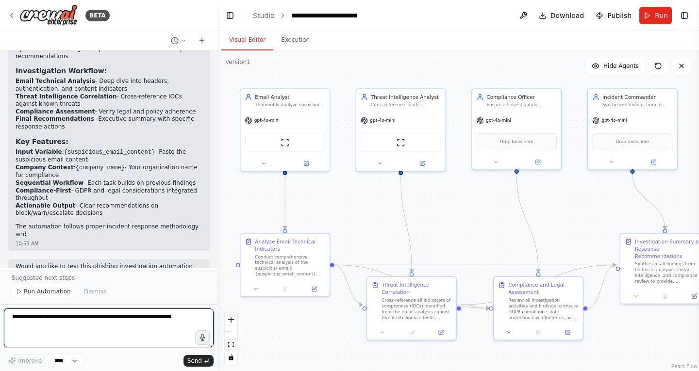
scroll to position [775, 0]
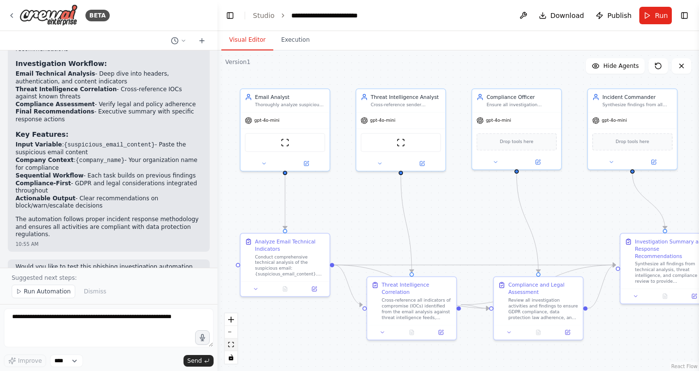
click at [231, 346] on icon "fit view" at bounding box center [231, 344] width 6 height 5
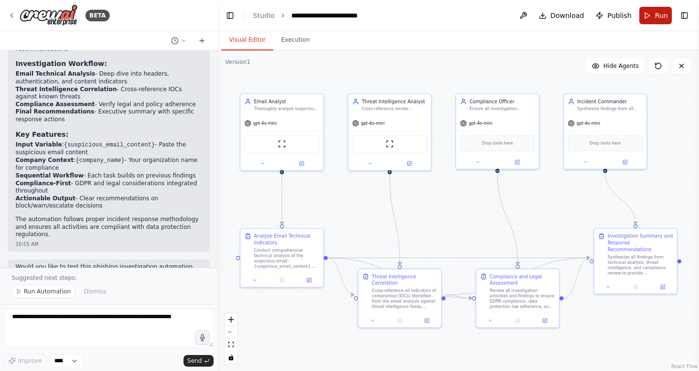
click at [656, 19] on span "Run" at bounding box center [661, 16] width 13 height 10
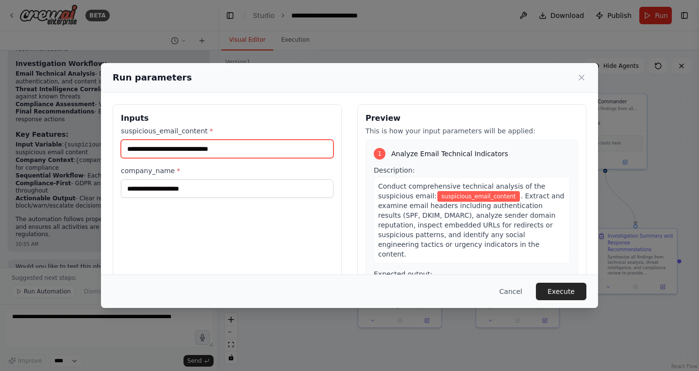
click at [190, 154] on input "suspicious_email_content *" at bounding box center [227, 149] width 213 height 18
drag, startPoint x: 190, startPoint y: 154, endPoint x: 139, endPoint y: 146, distance: 52.1
click at [139, 146] on input "suspicious_email_content *" at bounding box center [227, 149] width 213 height 18
type input "**********"
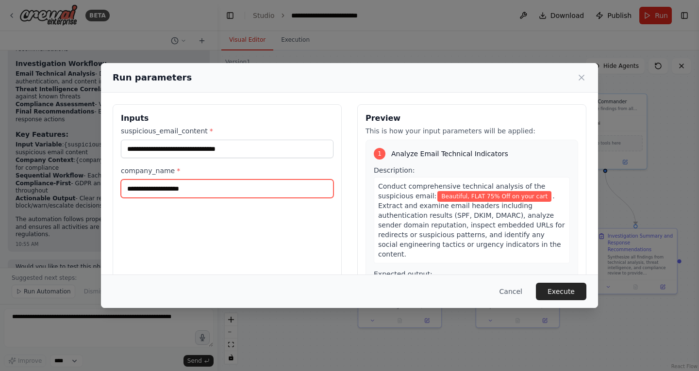
click at [149, 190] on input "company_name *" at bounding box center [227, 189] width 213 height 18
type input "******"
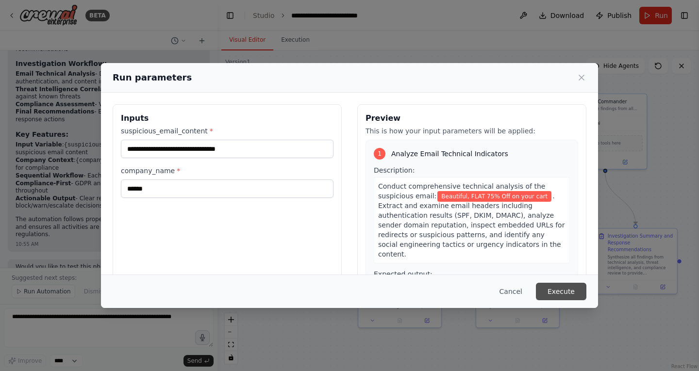
click at [570, 287] on button "Execute" at bounding box center [561, 291] width 50 height 17
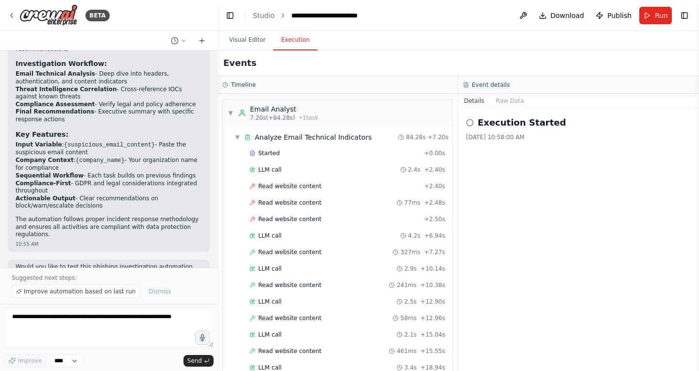
click at [288, 41] on button "Execution" at bounding box center [295, 40] width 44 height 20
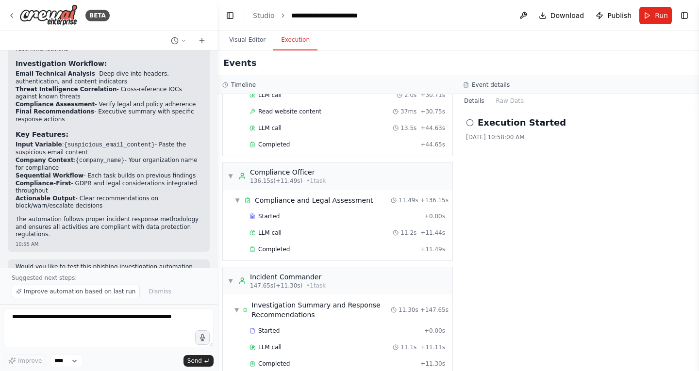
scroll to position [1547, 0]
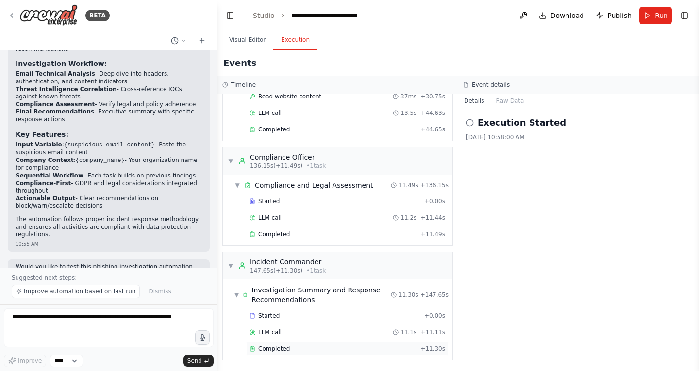
click at [305, 348] on div "Completed" at bounding box center [332, 349] width 167 height 8
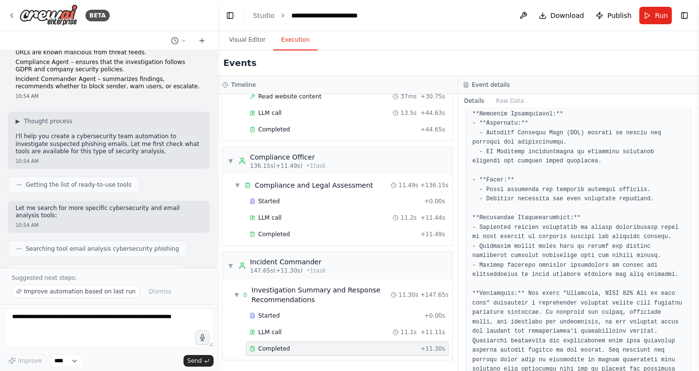
scroll to position [0, 0]
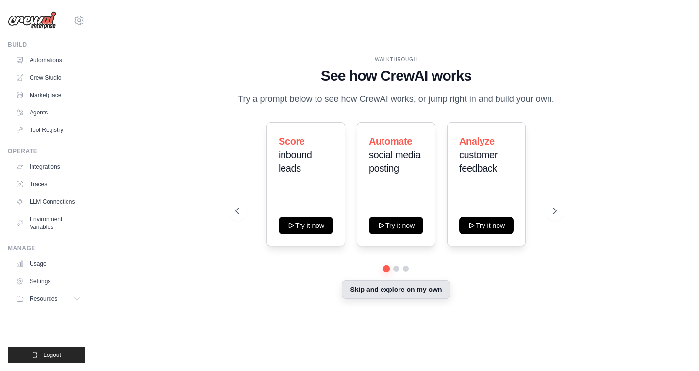
click at [409, 293] on button "Skip and explore on my own" at bounding box center [396, 289] width 108 height 18
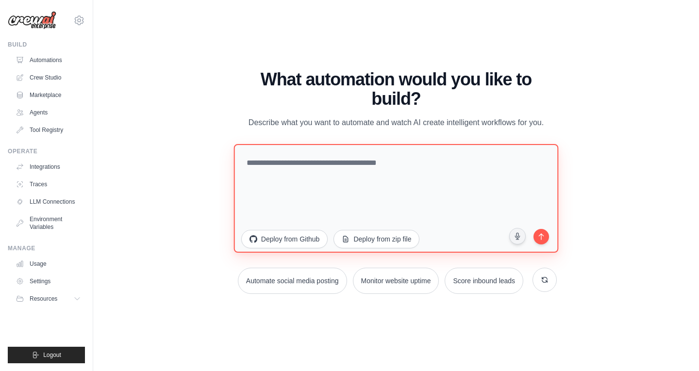
click at [262, 164] on textarea at bounding box center [395, 198] width 325 height 109
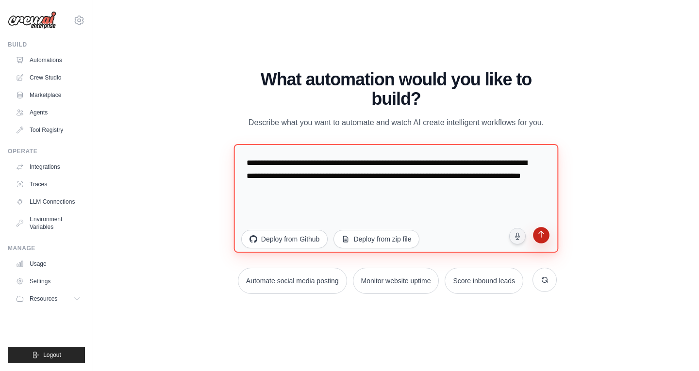
type textarea "**********"
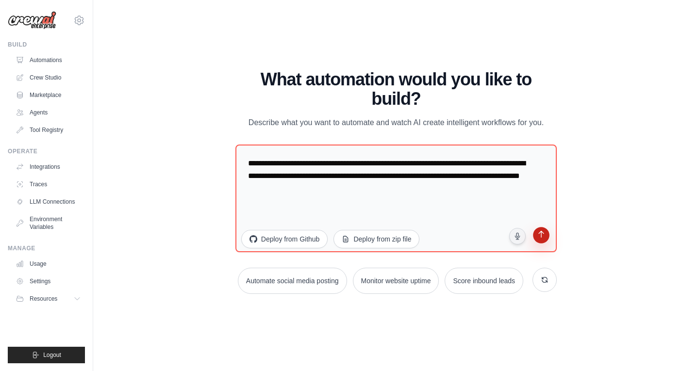
click at [541, 233] on icon "submit" at bounding box center [541, 234] width 9 height 9
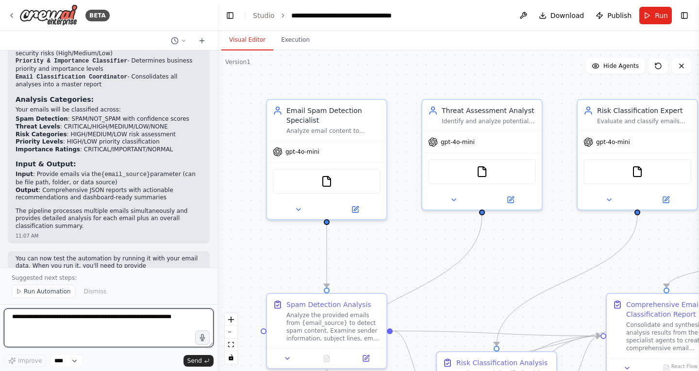
scroll to position [830, 0]
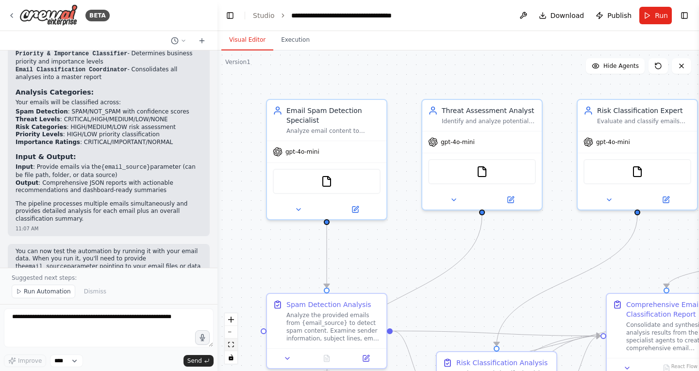
click at [233, 347] on icon "fit view" at bounding box center [231, 344] width 6 height 5
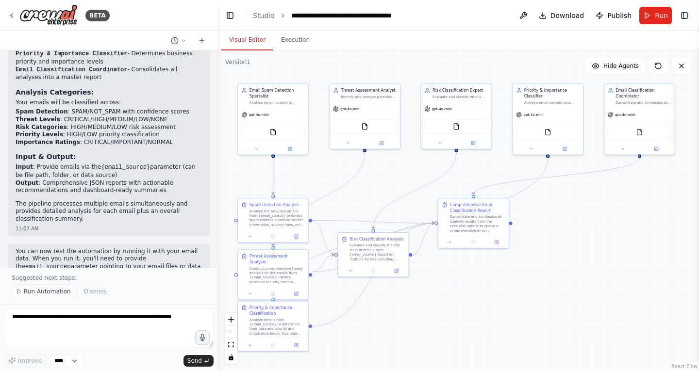
drag, startPoint x: 513, startPoint y: 221, endPoint x: 500, endPoint y: 232, distance: 17.5
click at [500, 232] on div ".deletable-edge-delete-btn { width: 20px; height: 20px; border: 0px solid #ffff…" at bounding box center [457, 210] width 481 height 321
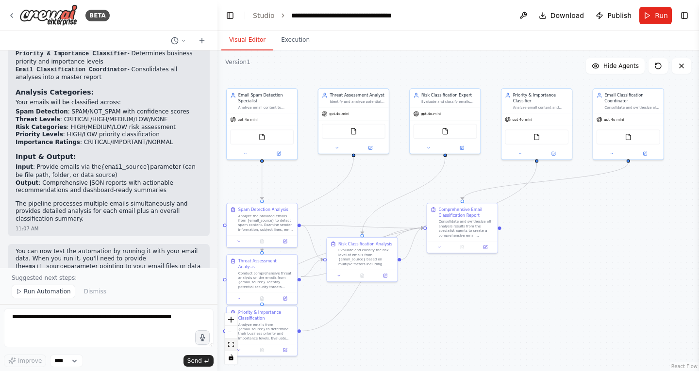
click at [234, 348] on button "fit view" at bounding box center [231, 345] width 13 height 13
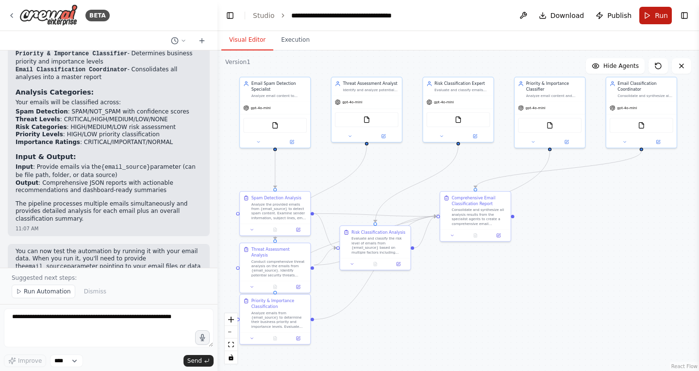
click at [658, 13] on span "Run" at bounding box center [661, 16] width 13 height 10
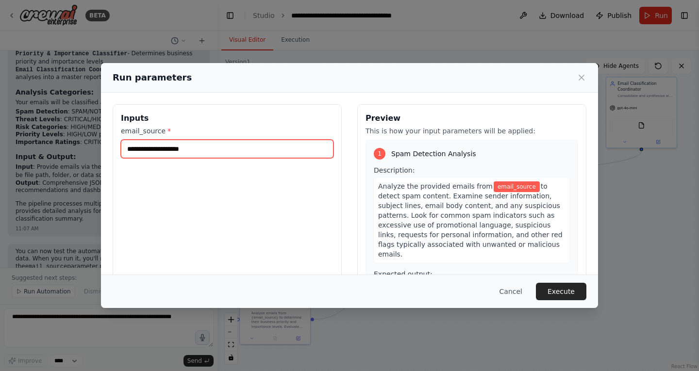
click at [181, 154] on input "email_source *" at bounding box center [227, 149] width 213 height 18
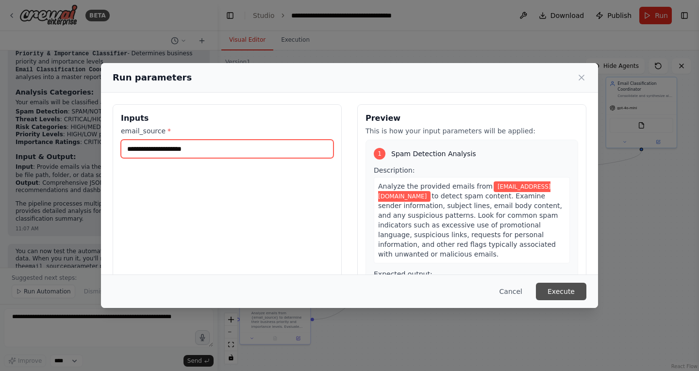
type input "**********"
click at [567, 284] on button "Execute" at bounding box center [561, 291] width 50 height 17
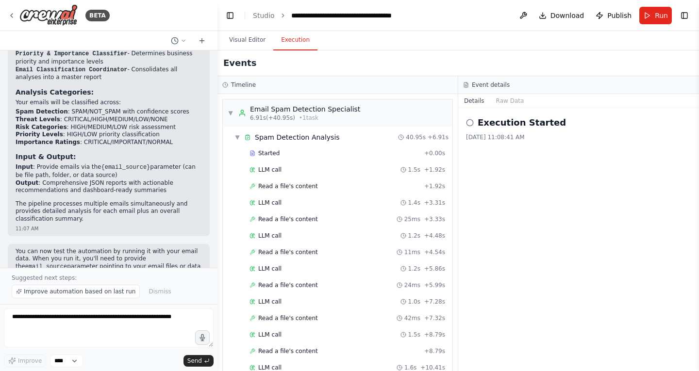
click at [288, 45] on button "Execution" at bounding box center [295, 40] width 44 height 20
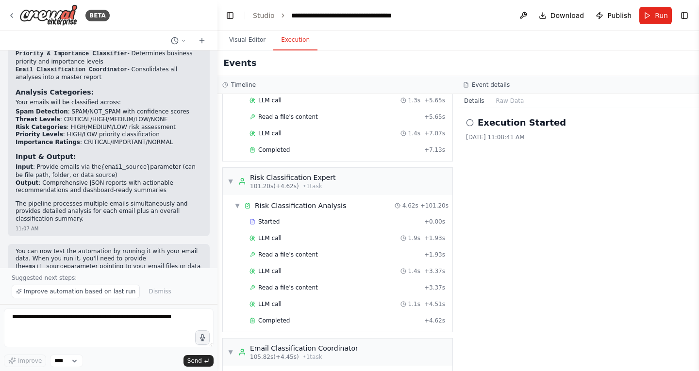
scroll to position [2138, 0]
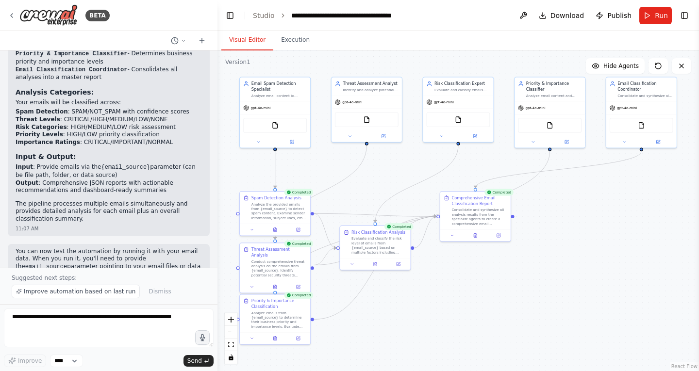
click at [245, 42] on button "Visual Editor" at bounding box center [247, 40] width 52 height 20
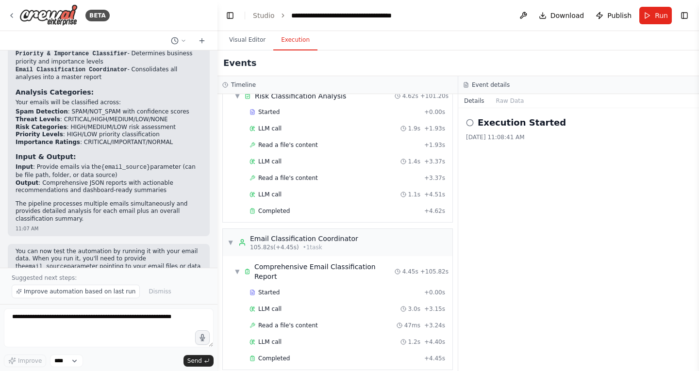
click at [293, 41] on button "Execution" at bounding box center [295, 40] width 44 height 20
click at [289, 355] on div "Completed" at bounding box center [334, 359] width 171 height 8
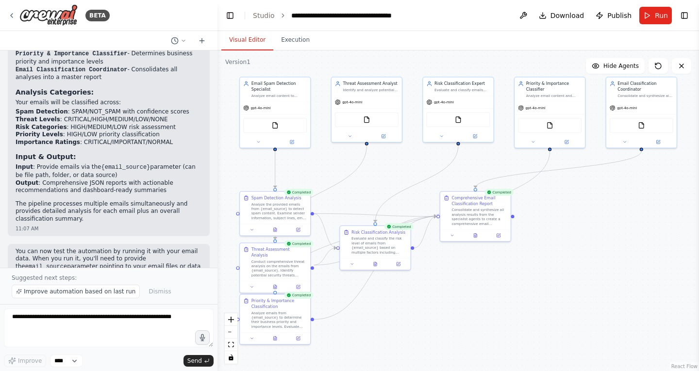
click at [246, 35] on button "Visual Editor" at bounding box center [247, 40] width 52 height 20
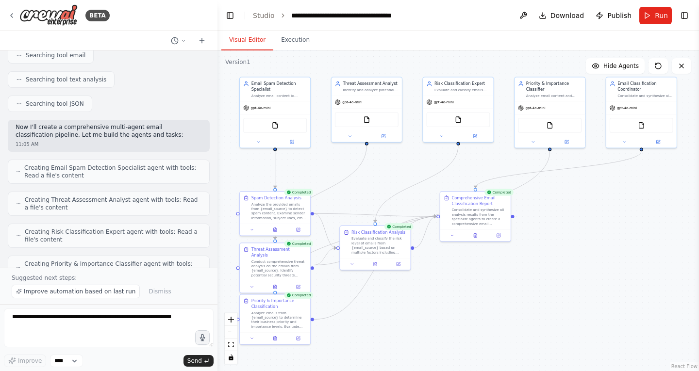
scroll to position [0, 0]
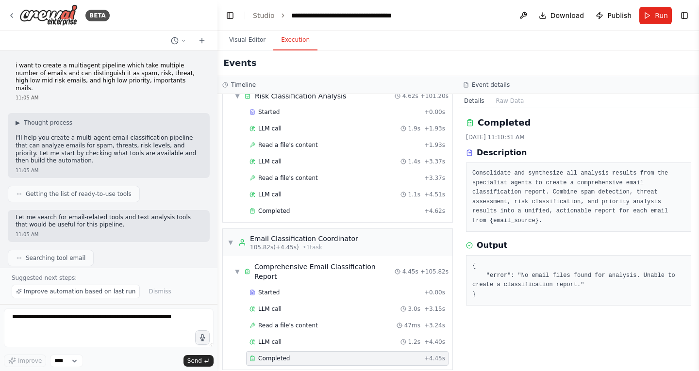
click at [297, 34] on button "Execution" at bounding box center [295, 40] width 44 height 20
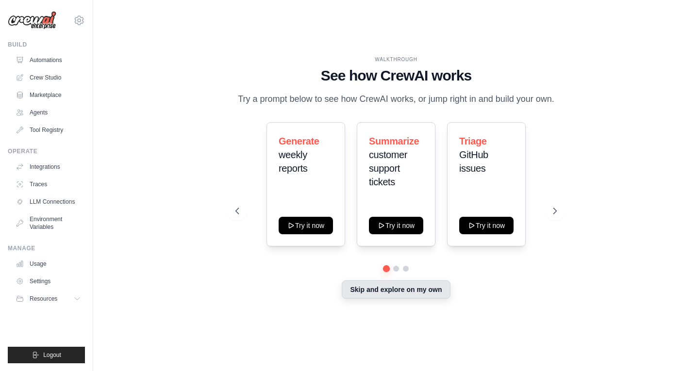
click at [395, 287] on button "Skip and explore on my own" at bounding box center [396, 289] width 108 height 18
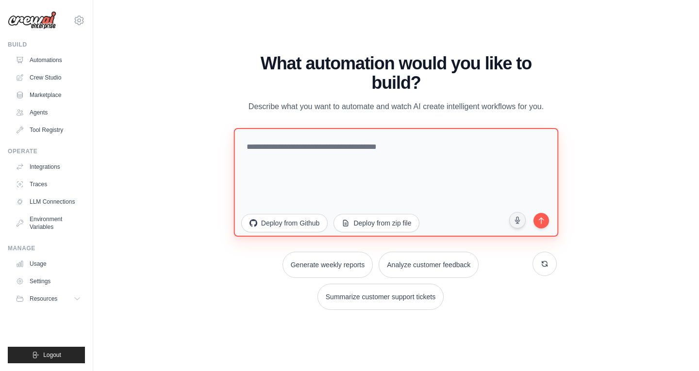
click at [329, 153] on textarea at bounding box center [395, 182] width 325 height 109
paste textarea "**********"
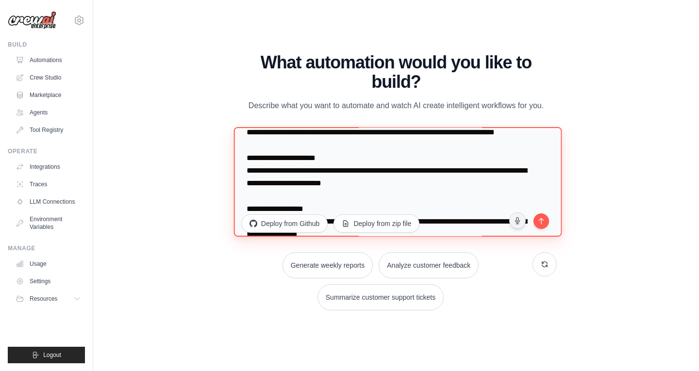
scroll to position [286, 0]
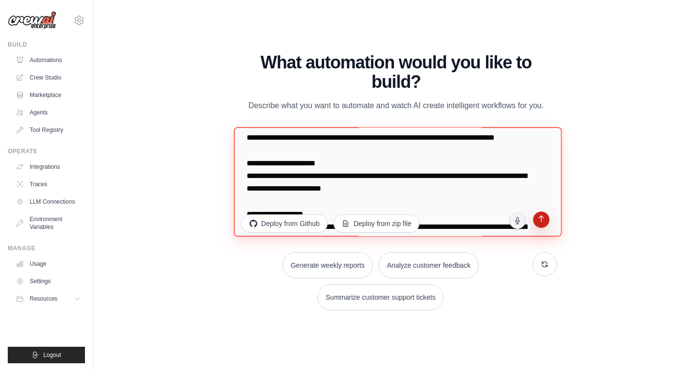
type textarea "**********"
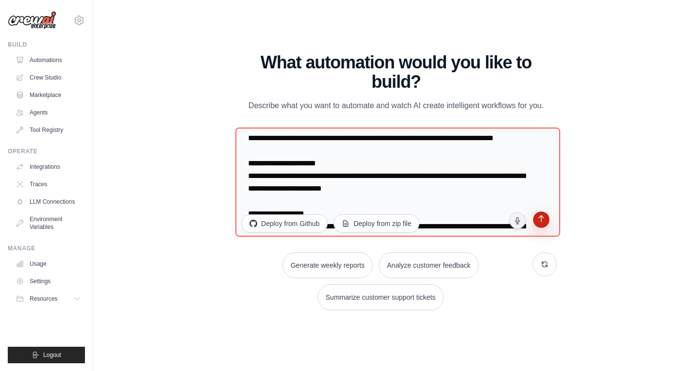
click at [543, 217] on icon "submit" at bounding box center [541, 219] width 9 height 9
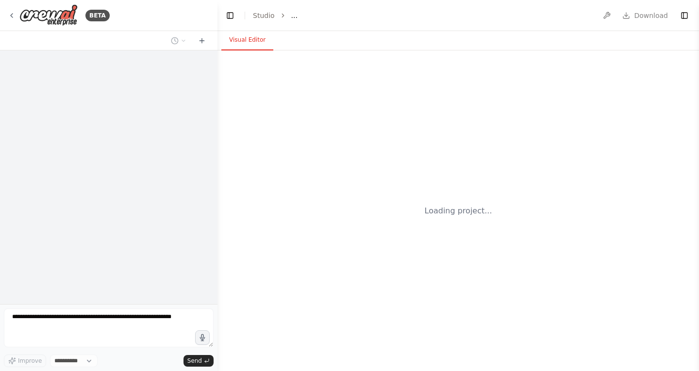
select select "****"
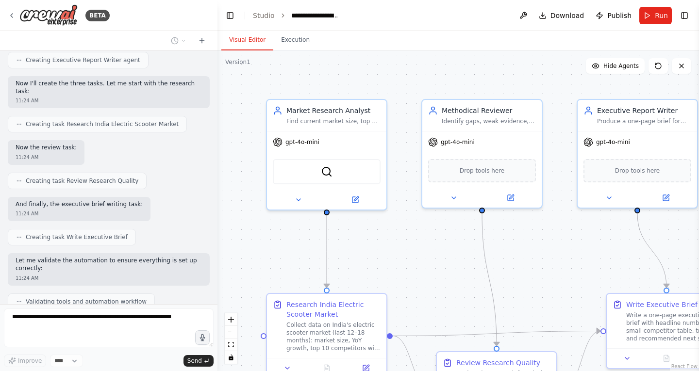
scroll to position [668, 0]
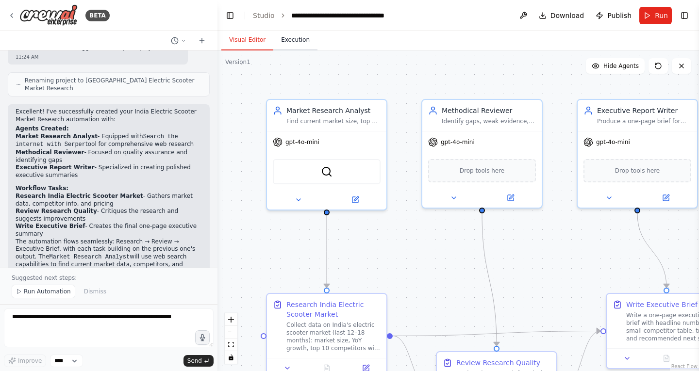
click at [291, 44] on button "Execution" at bounding box center [295, 40] width 44 height 20
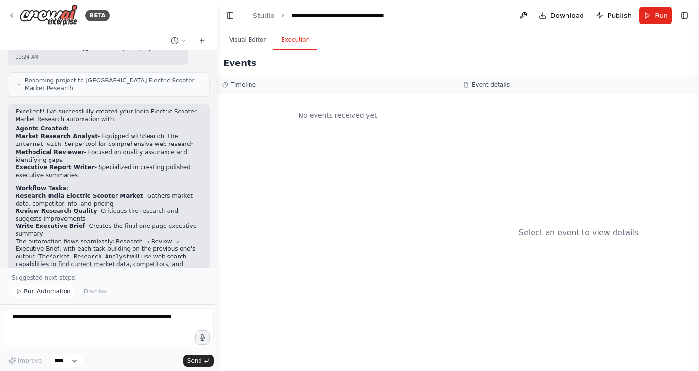
scroll to position [897, 0]
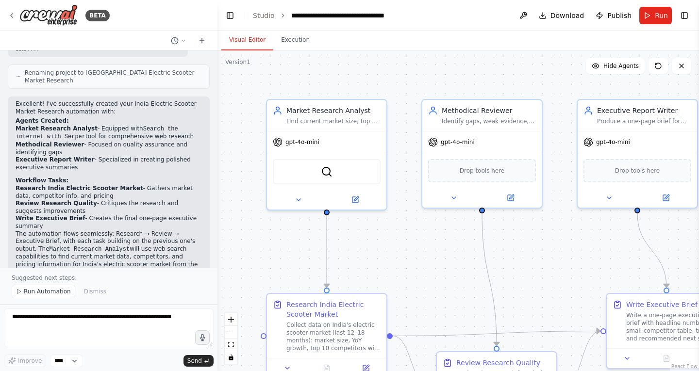
click at [250, 42] on button "Visual Editor" at bounding box center [247, 40] width 52 height 20
click at [230, 347] on icon "fit view" at bounding box center [231, 344] width 6 height 5
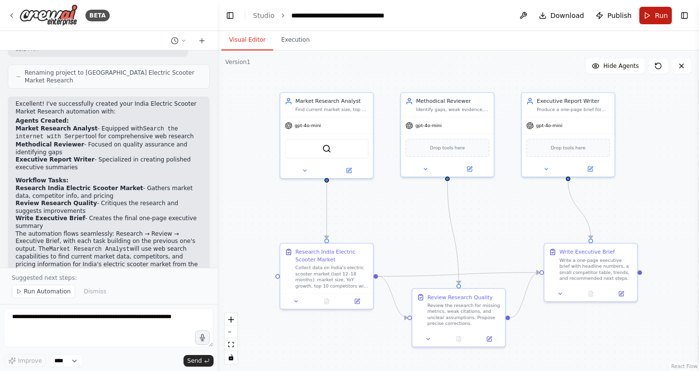
click at [656, 11] on span "Run" at bounding box center [661, 16] width 13 height 10
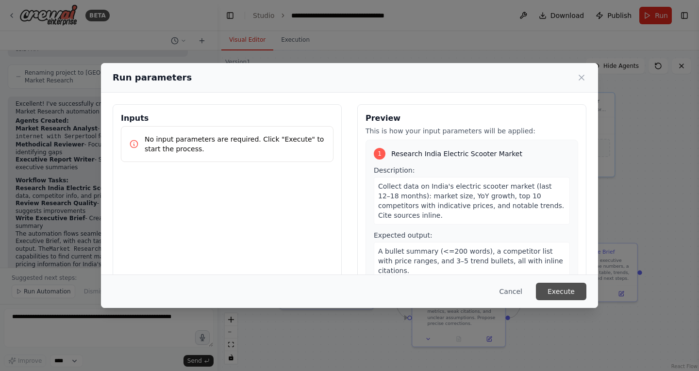
click at [572, 290] on button "Execute" at bounding box center [561, 291] width 50 height 17
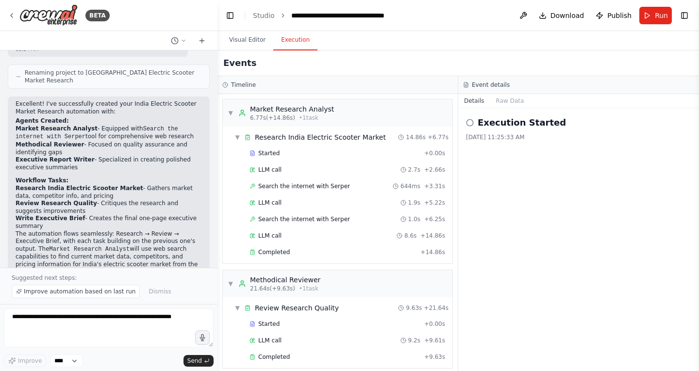
click at [290, 42] on button "Execution" at bounding box center [295, 40] width 44 height 20
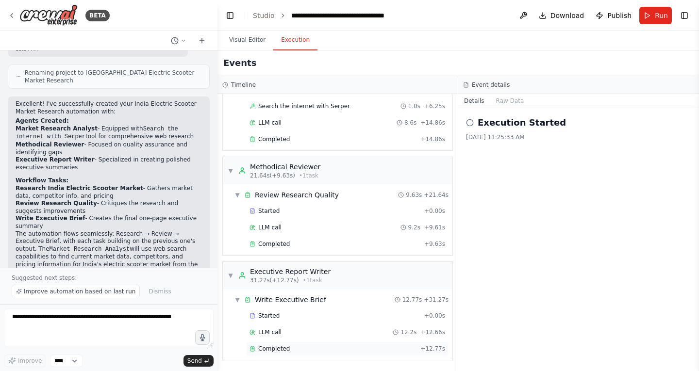
click at [301, 349] on div "Completed" at bounding box center [332, 349] width 167 height 8
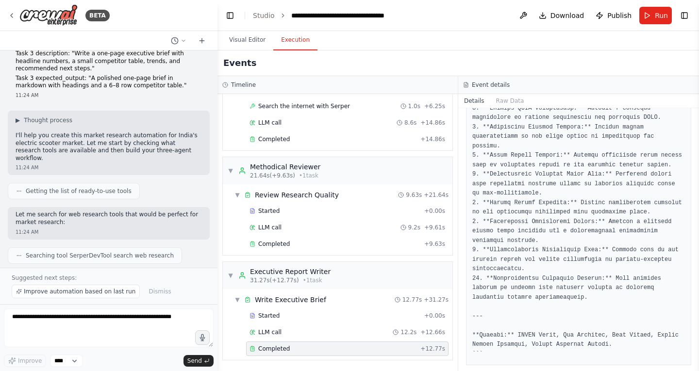
scroll to position [230, 0]
click at [65, 187] on span "Getting the list of ready-to-use tools" at bounding box center [79, 191] width 106 height 8
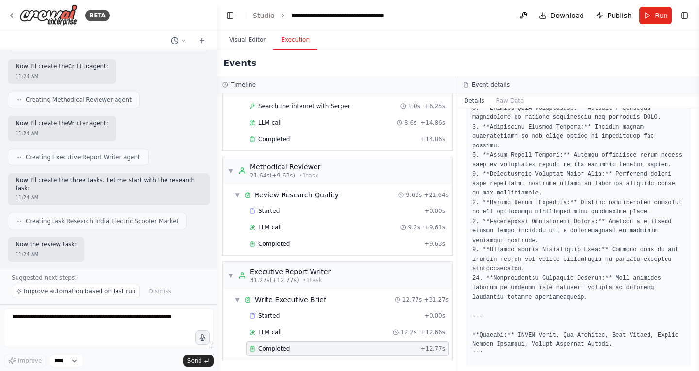
scroll to position [521, 0]
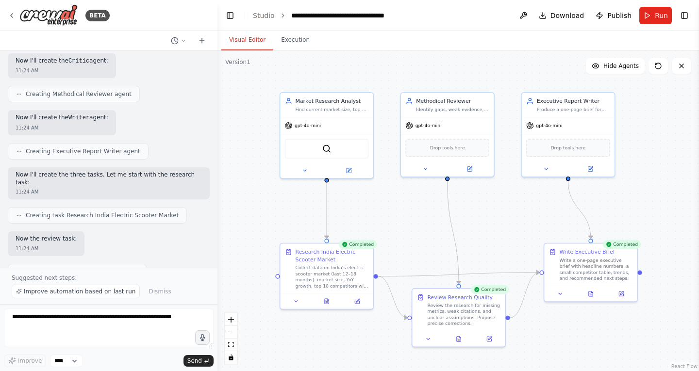
click at [251, 37] on button "Visual Editor" at bounding box center [247, 40] width 52 height 20
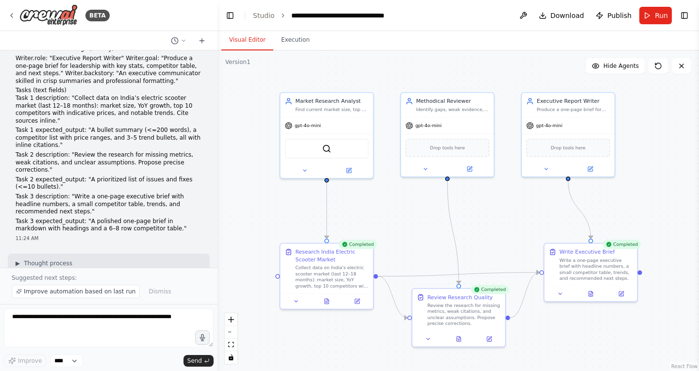
scroll to position [0, 0]
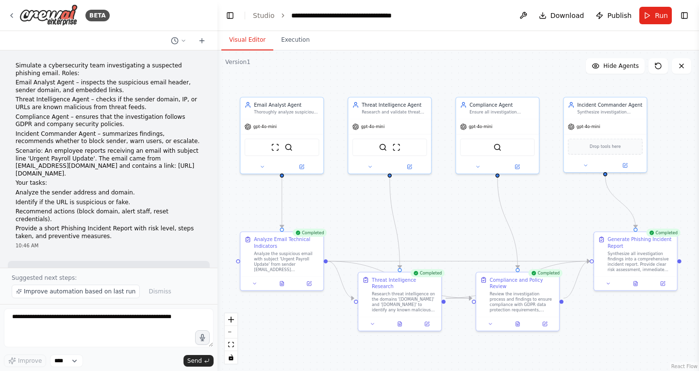
scroll to position [832, 0]
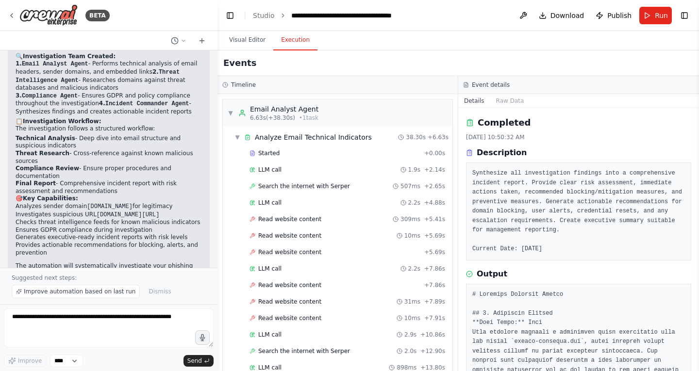
click at [296, 34] on button "Execution" at bounding box center [295, 40] width 44 height 20
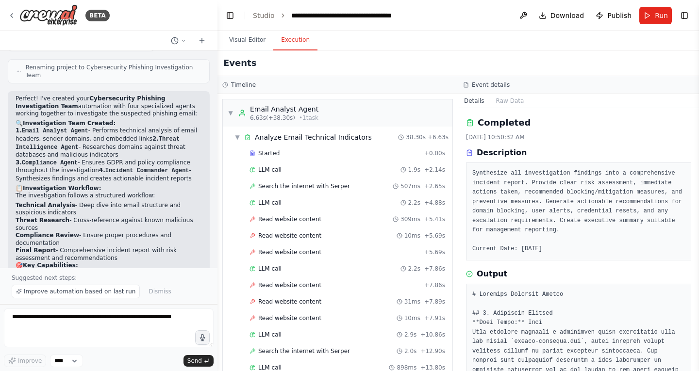
scroll to position [766, 0]
click at [144, 192] on p "The investigation follows a structured workflow:" at bounding box center [109, 196] width 186 height 8
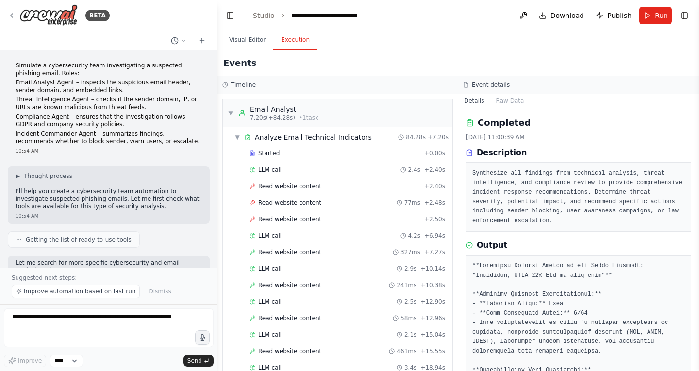
scroll to position [805, 0]
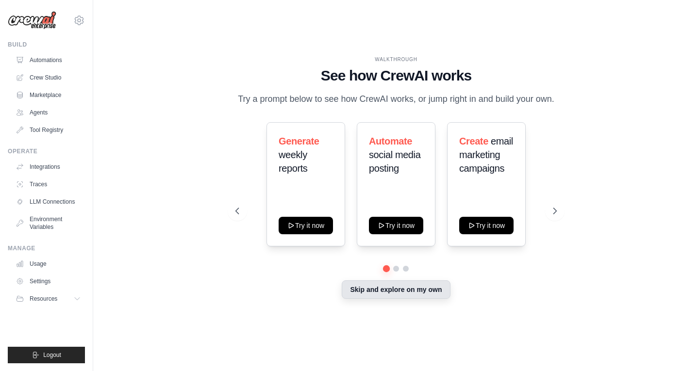
click at [418, 294] on button "Skip and explore on my own" at bounding box center [396, 289] width 108 height 18
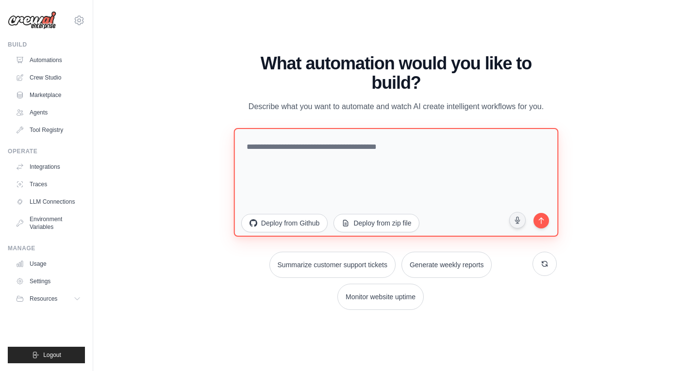
click at [345, 153] on textarea at bounding box center [395, 182] width 325 height 109
paste textarea "**********"
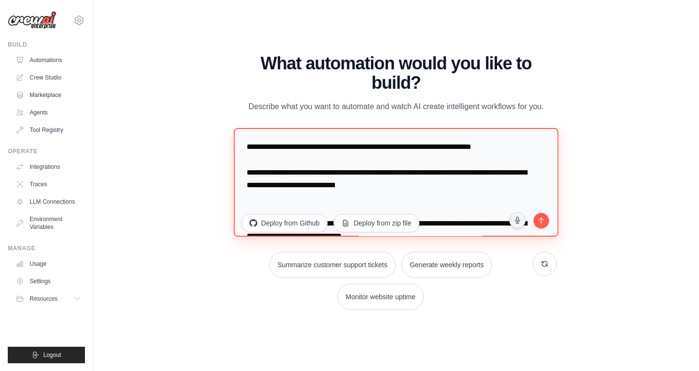
scroll to position [547, 0]
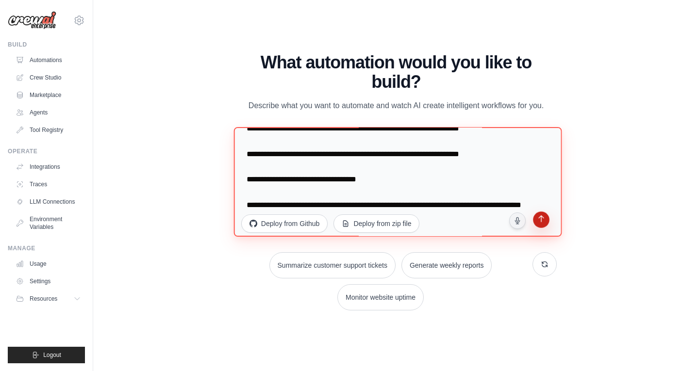
type textarea "**********"
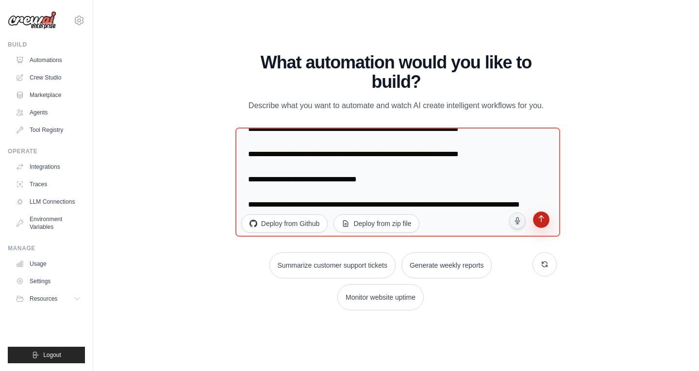
click at [549, 225] on button "submit" at bounding box center [541, 221] width 18 height 18
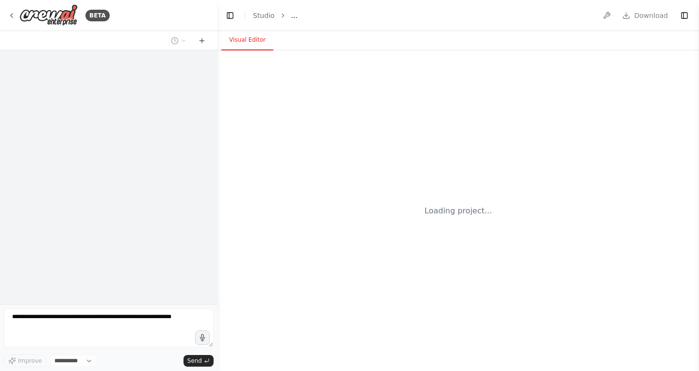
select select "****"
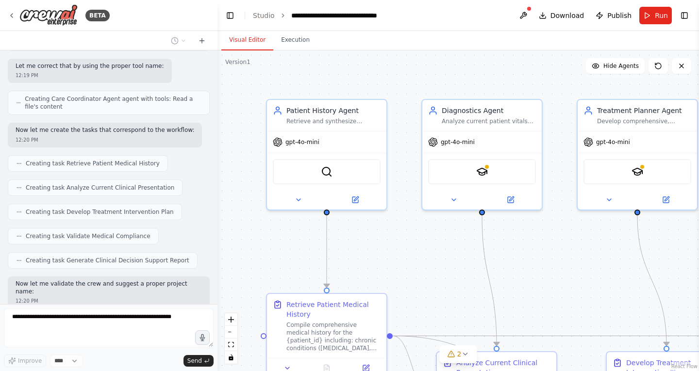
scroll to position [662, 0]
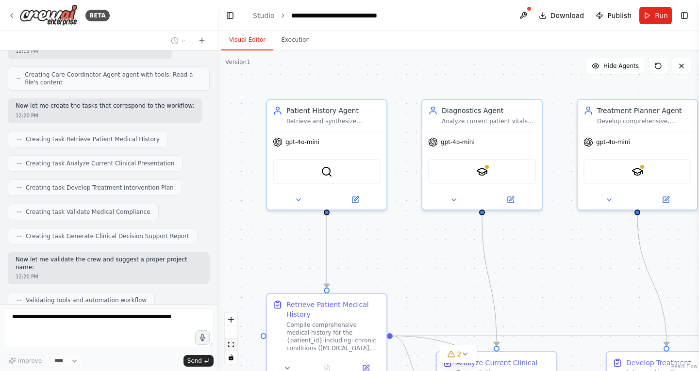
click at [231, 343] on icon "fit view" at bounding box center [231, 344] width 6 height 5
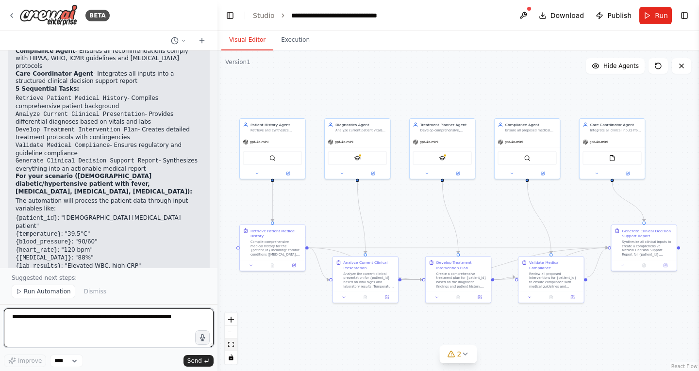
scroll to position [1077, 0]
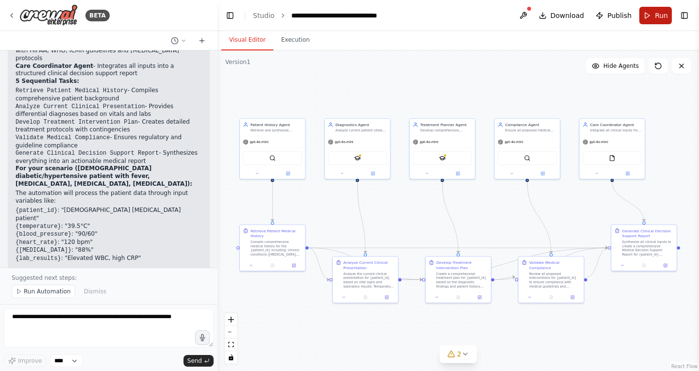
click at [654, 16] on button "Run" at bounding box center [655, 15] width 33 height 17
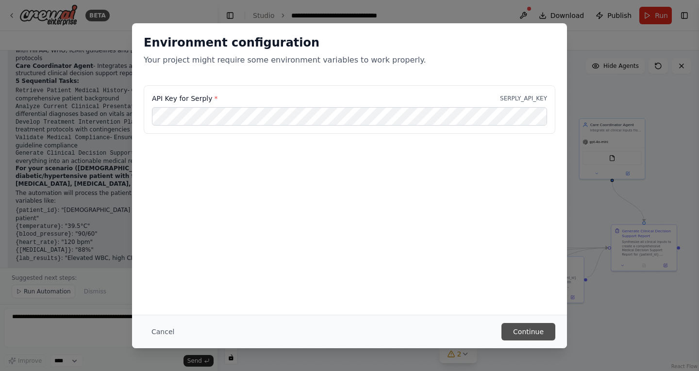
click at [541, 331] on button "Continue" at bounding box center [528, 331] width 54 height 17
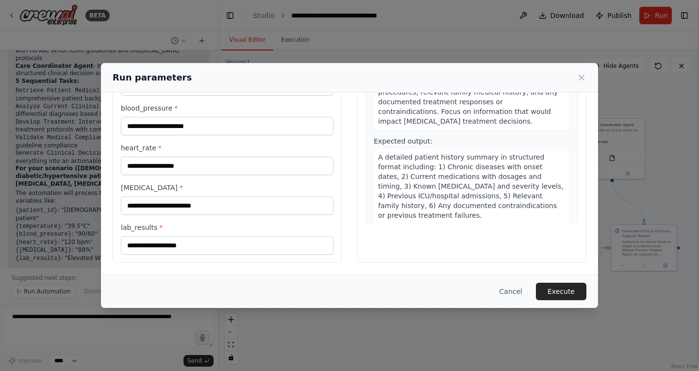
scroll to position [0, 0]
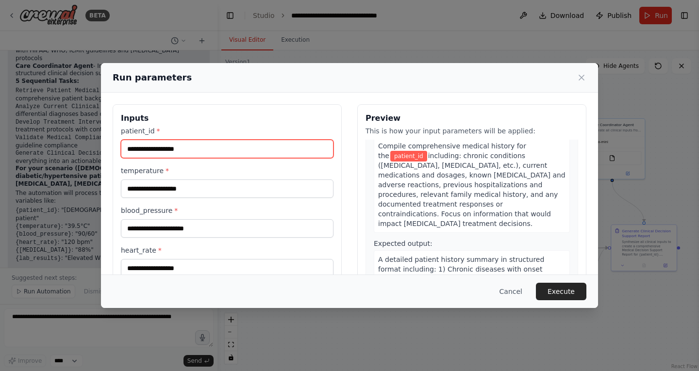
click at [204, 155] on input "patient_id *" at bounding box center [227, 149] width 213 height 18
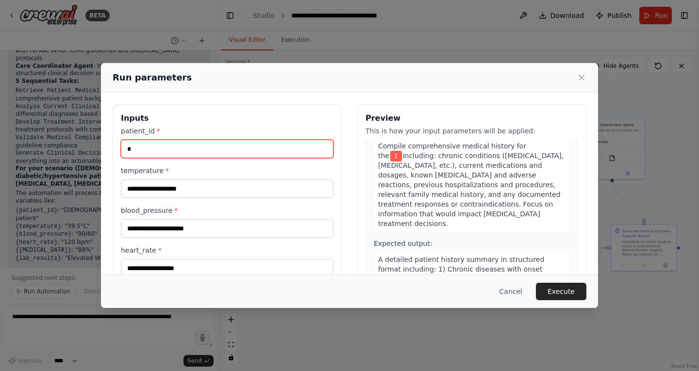
type input "*"
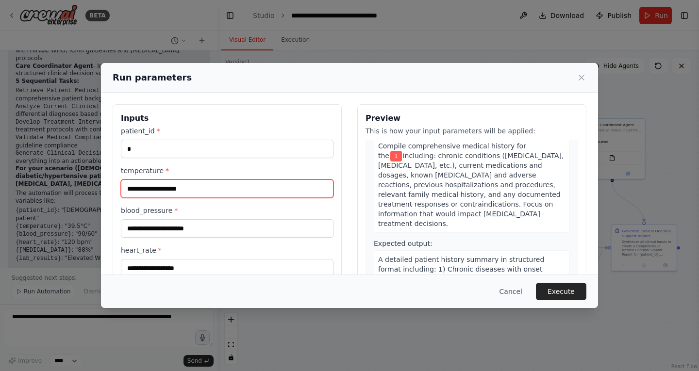
click at [188, 184] on input "temperature *" at bounding box center [227, 189] width 213 height 18
type input "*"
click at [147, 192] on input "**" at bounding box center [227, 189] width 213 height 18
type input "*"
type input "**"
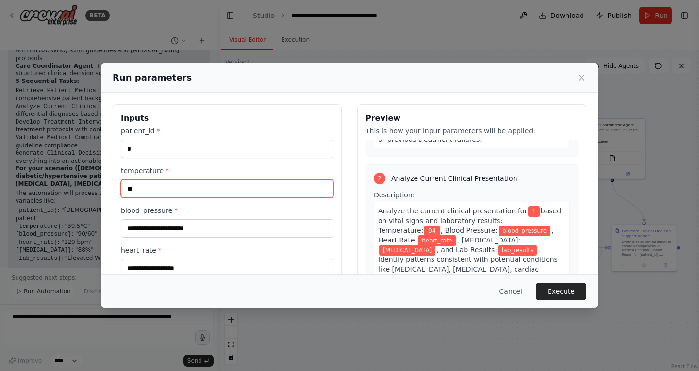
scroll to position [252, 0]
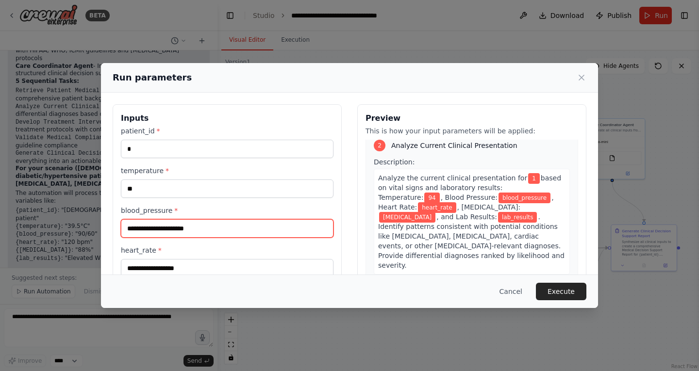
drag, startPoint x: 172, startPoint y: 232, endPoint x: 210, endPoint y: 231, distance: 37.9
click at [210, 231] on input "blood_pressure *" at bounding box center [227, 228] width 213 height 18
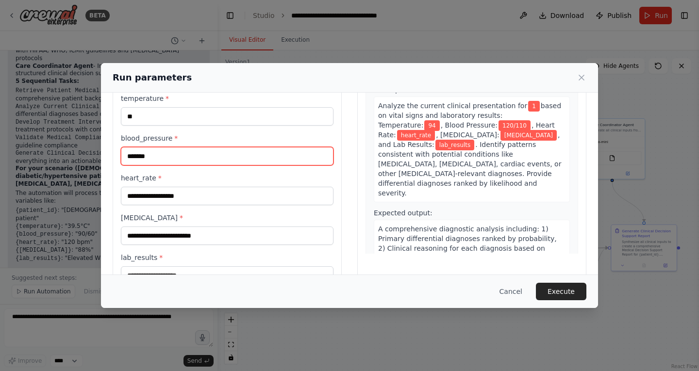
scroll to position [77, 0]
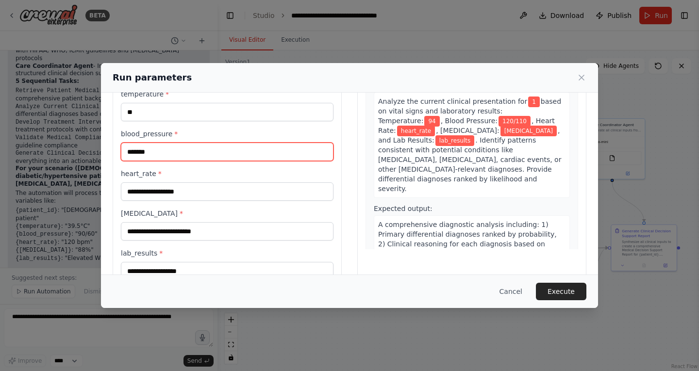
type input "*******"
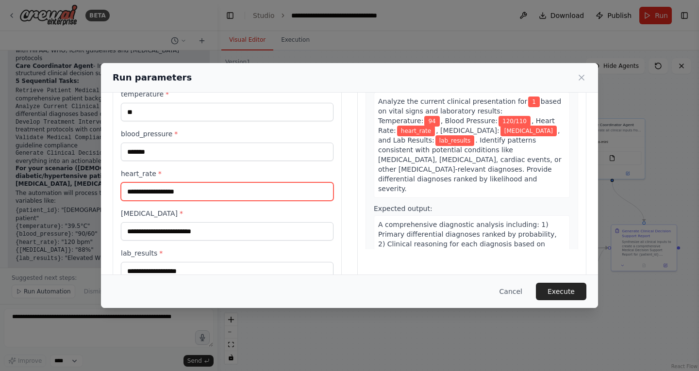
drag, startPoint x: 196, startPoint y: 196, endPoint x: 176, endPoint y: 189, distance: 21.6
click at [176, 189] on input "heart_rate *" at bounding box center [227, 191] width 213 height 18
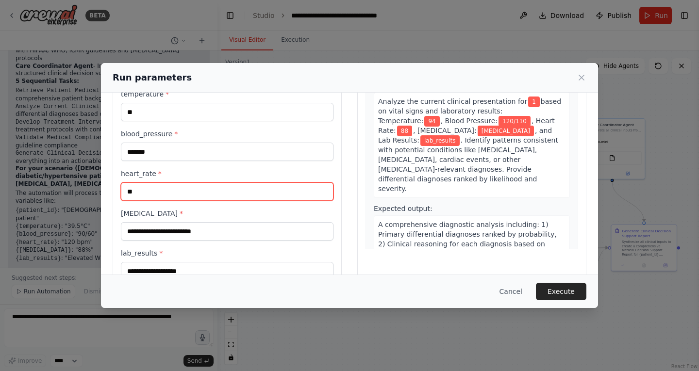
type input "**"
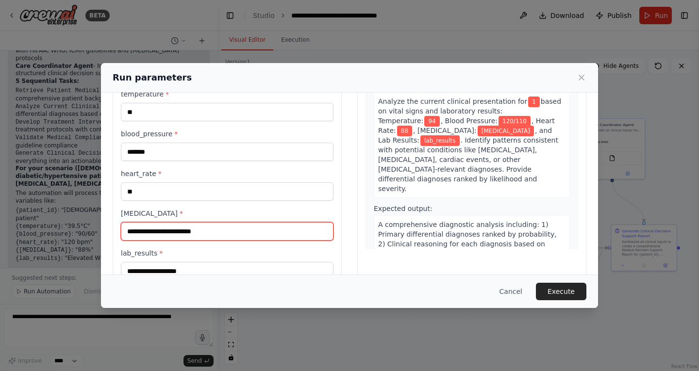
click at [196, 233] on input "oxygen_saturation *" at bounding box center [227, 231] width 213 height 18
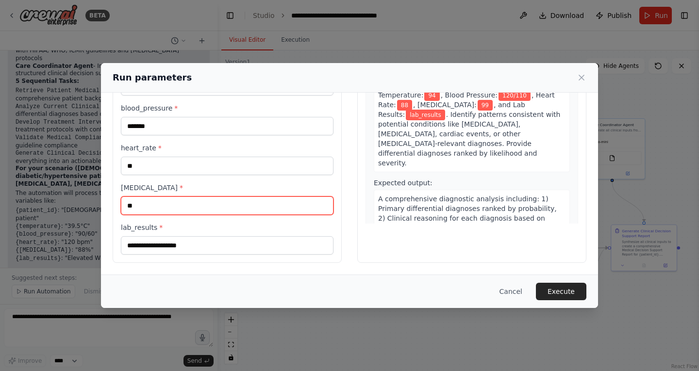
type input "**"
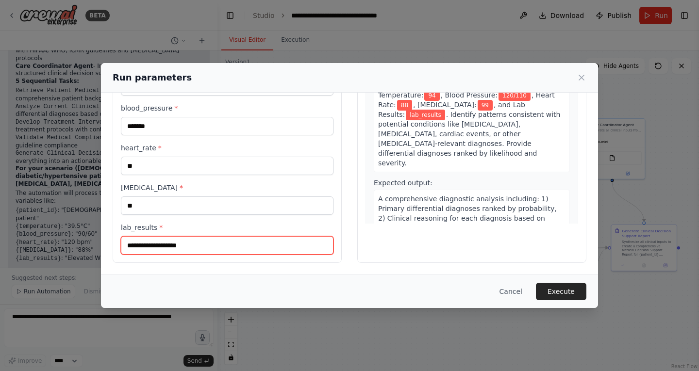
click at [187, 247] on input "lab_results *" at bounding box center [227, 245] width 213 height 18
type input "*"
type input "**********"
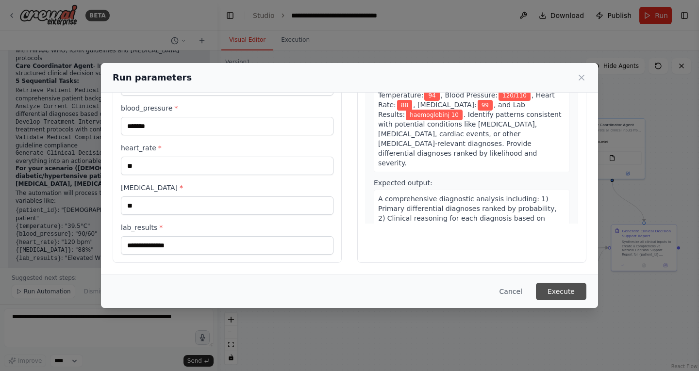
click at [566, 290] on button "Execute" at bounding box center [561, 291] width 50 height 17
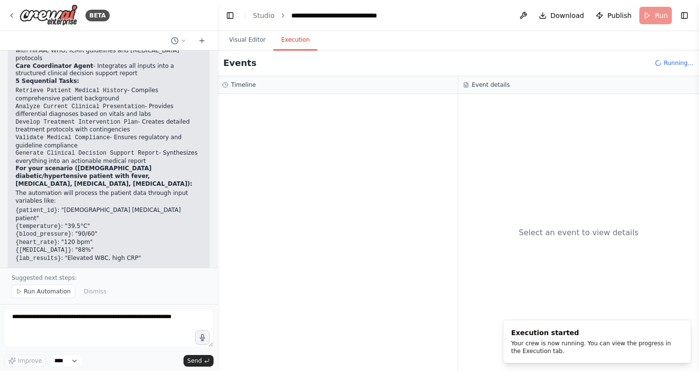
click at [290, 41] on button "Execution" at bounding box center [295, 40] width 44 height 20
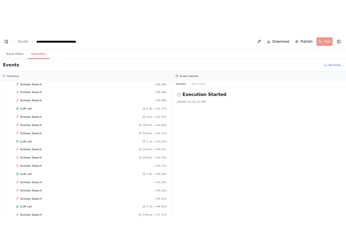
scroll to position [3811, 0]
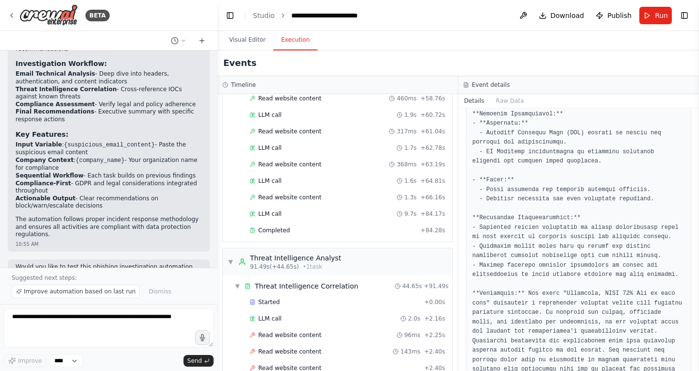
scroll to position [802, 0]
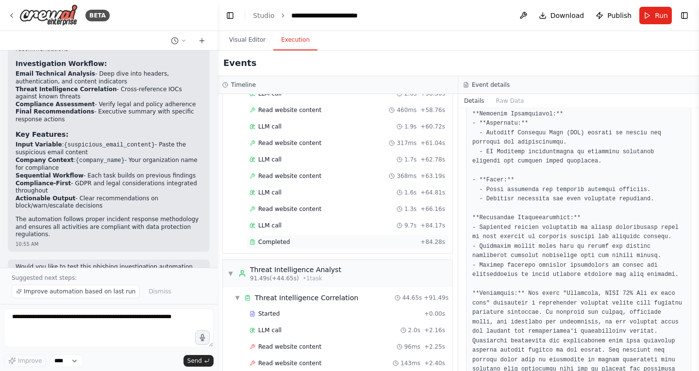
click at [267, 242] on span "Completed" at bounding box center [274, 242] width 32 height 8
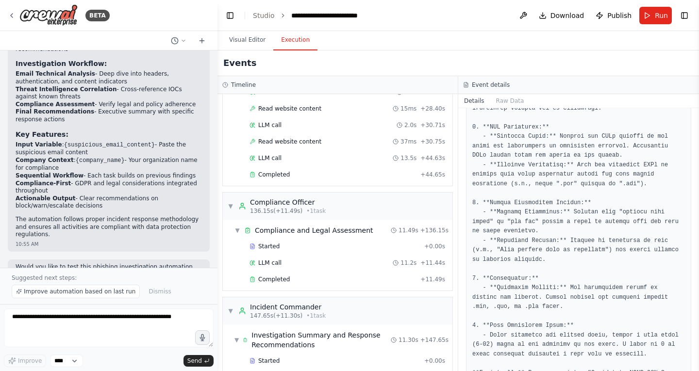
scroll to position [1547, 0]
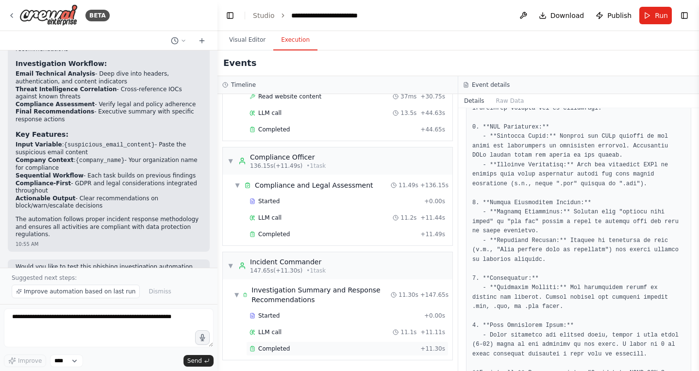
click at [271, 352] on span "Completed" at bounding box center [274, 349] width 32 height 8
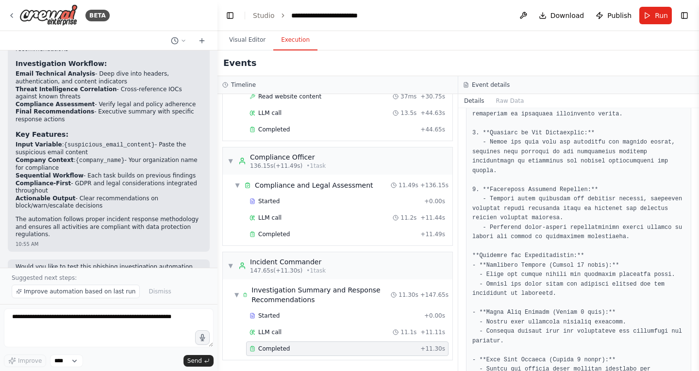
scroll to position [504, 0]
click at [324, 225] on div "Started + 0.00s LLM call 11.2s + 11.44s Completed + 11.49s" at bounding box center [341, 218] width 222 height 49
click at [314, 234] on div "Completed" at bounding box center [332, 234] width 167 height 8
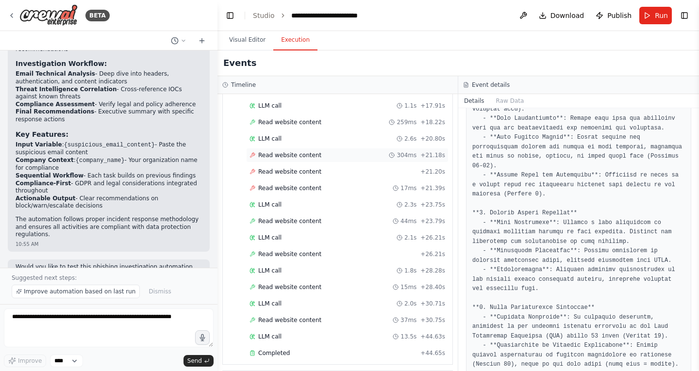
scroll to position [1327, 0]
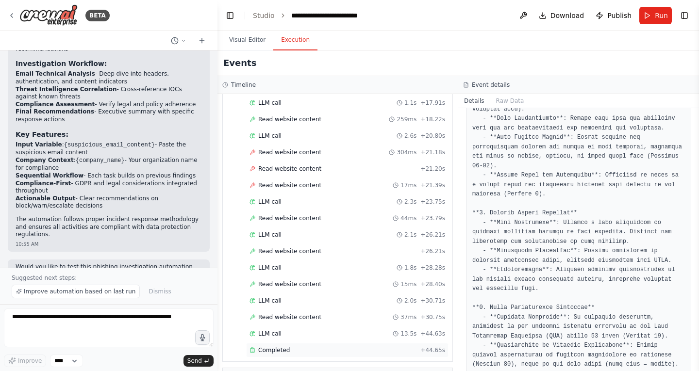
click at [271, 353] on span "Completed" at bounding box center [274, 350] width 32 height 8
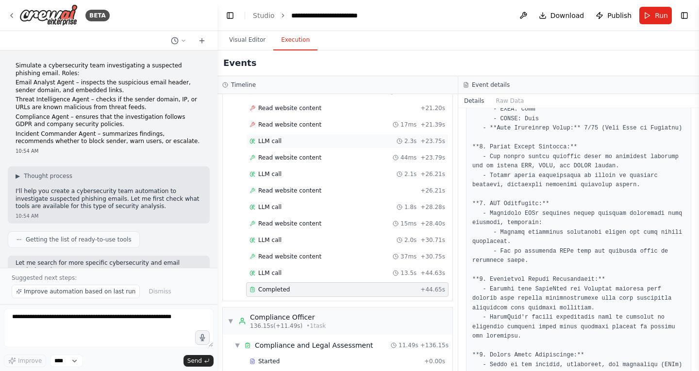
scroll to position [1390, 0]
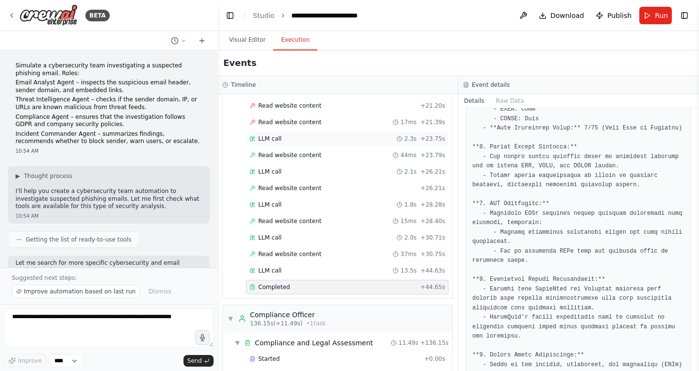
click at [420, 135] on span "+ 23.75s" at bounding box center [432, 139] width 25 height 8
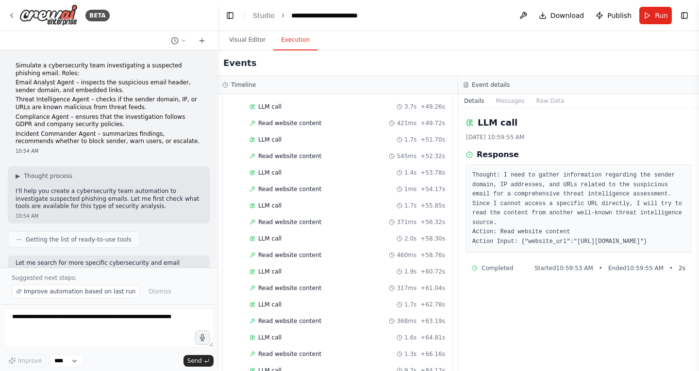
scroll to position [653, 0]
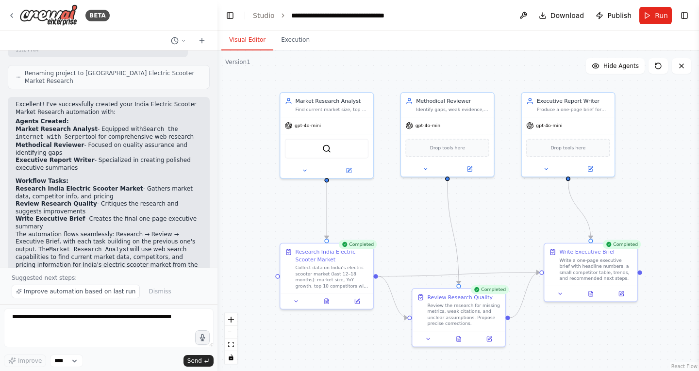
scroll to position [897, 0]
click at [197, 103] on div "Excellent! I've successfully created your India Electric Scooter Market Researc…" at bounding box center [109, 205] width 202 height 217
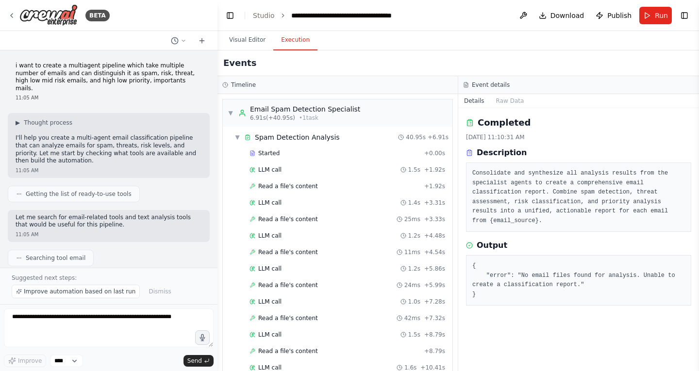
scroll to position [2138, 0]
